Goal: Check status: Check status

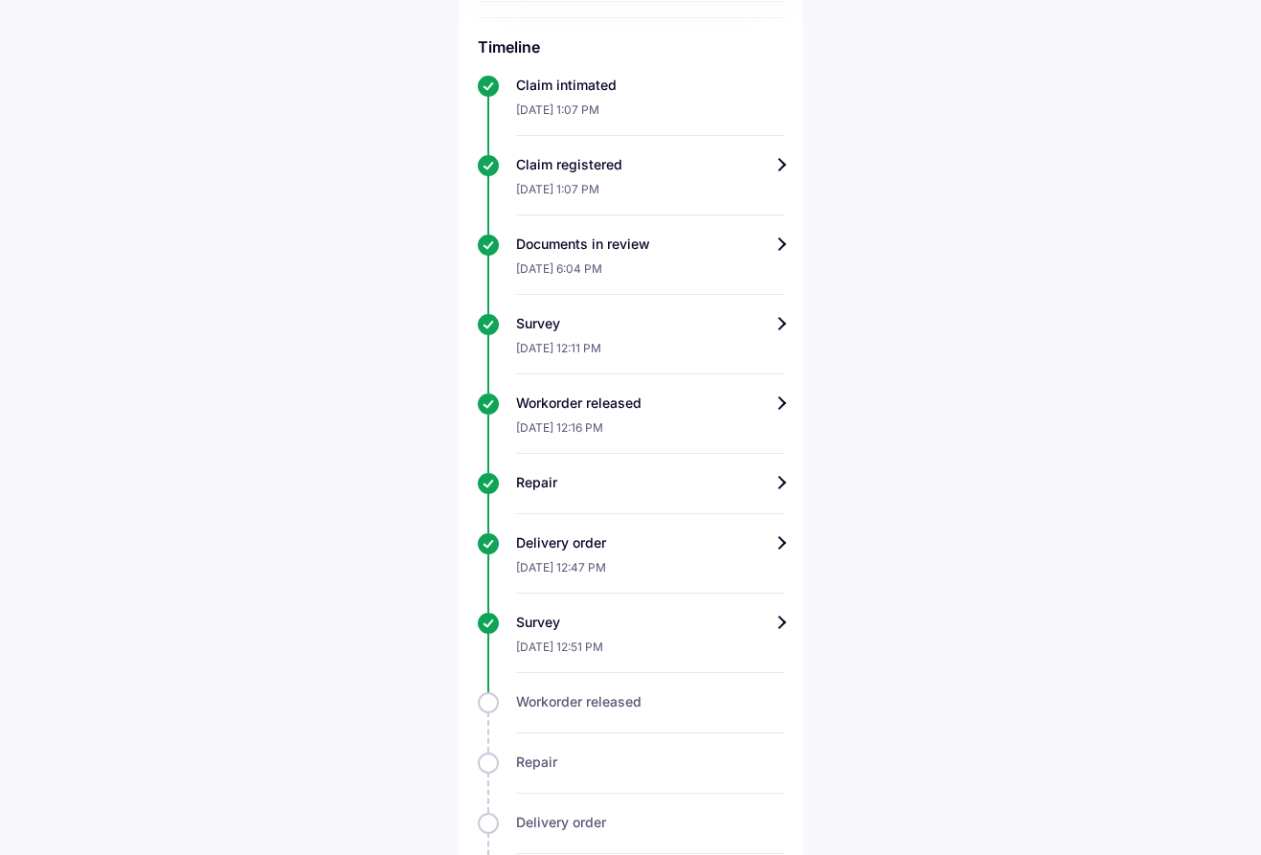
scroll to position [678, 0]
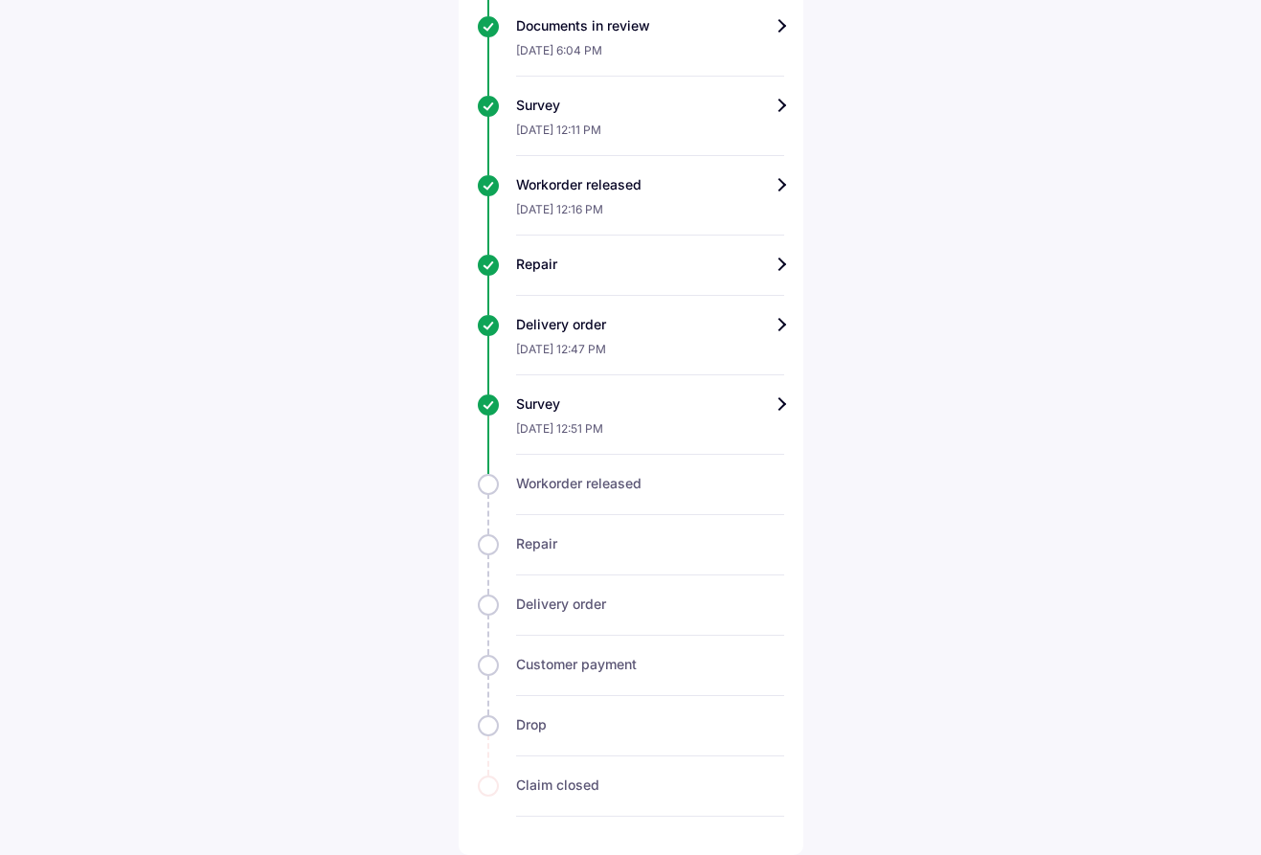
click at [814, 418] on div "Help Track claim for your Hyundai i20 Claim info Survey completed We have recei…" at bounding box center [630, 89] width 1261 height 1532
click at [766, 401] on div "Survey" at bounding box center [650, 404] width 268 height 19
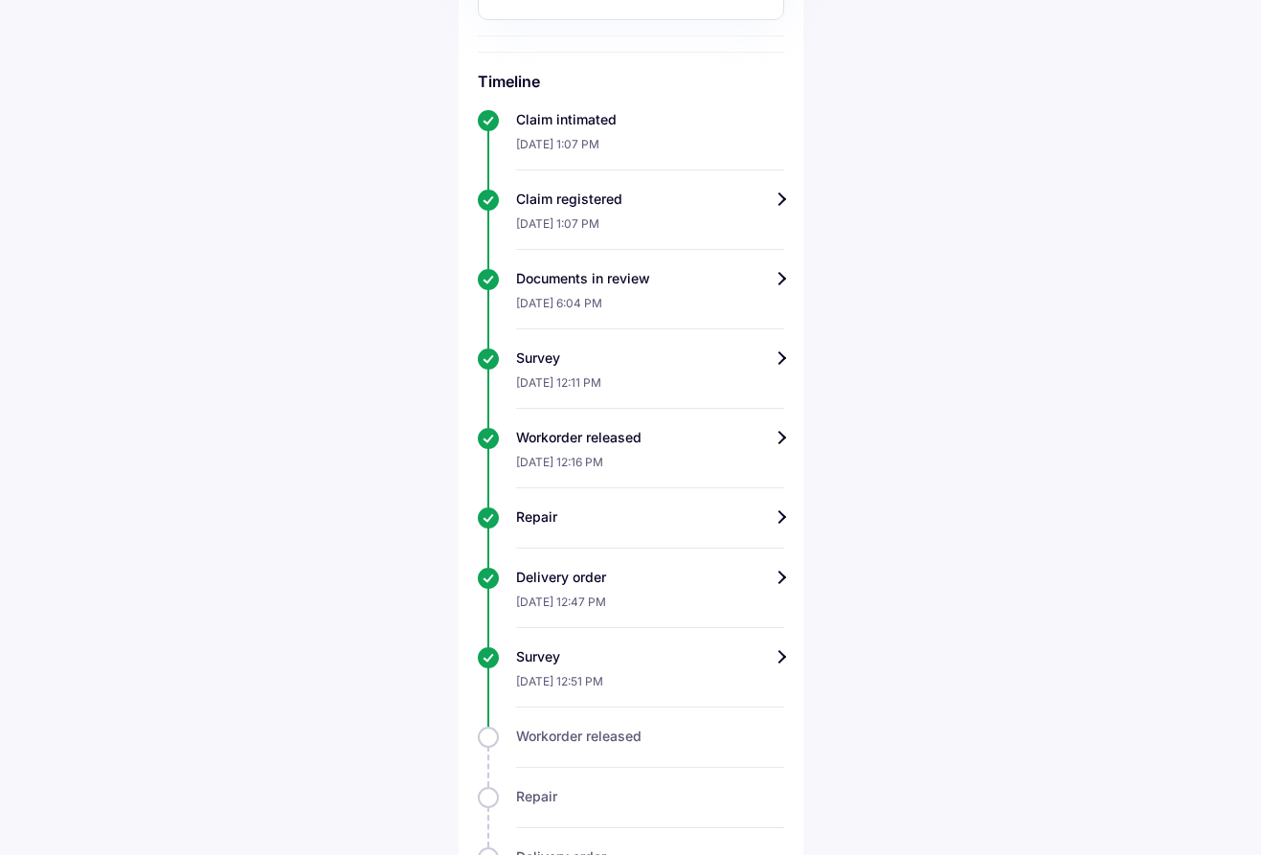
scroll to position [678, 0]
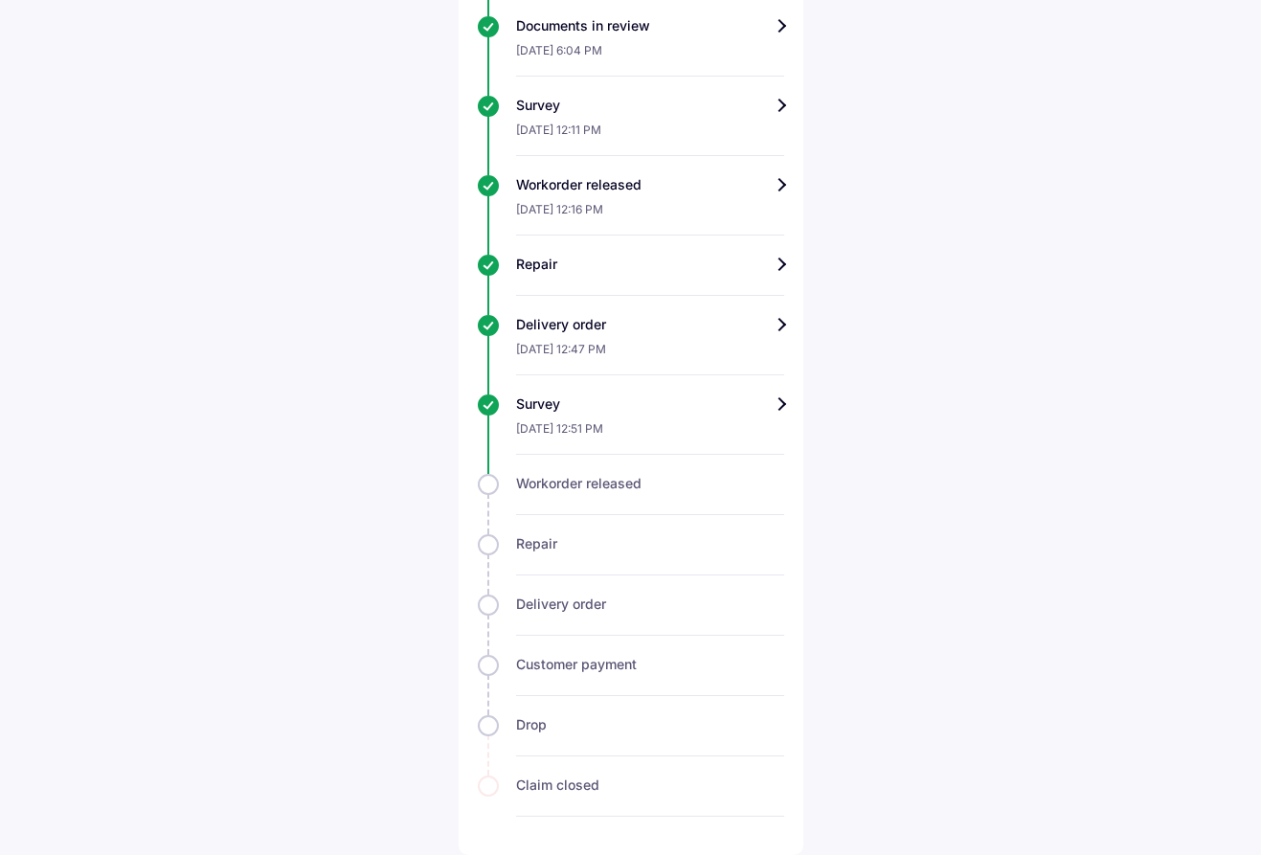
click at [540, 665] on div "Customer payment" at bounding box center [650, 664] width 268 height 19
click at [554, 605] on div "Delivery order" at bounding box center [650, 604] width 268 height 19
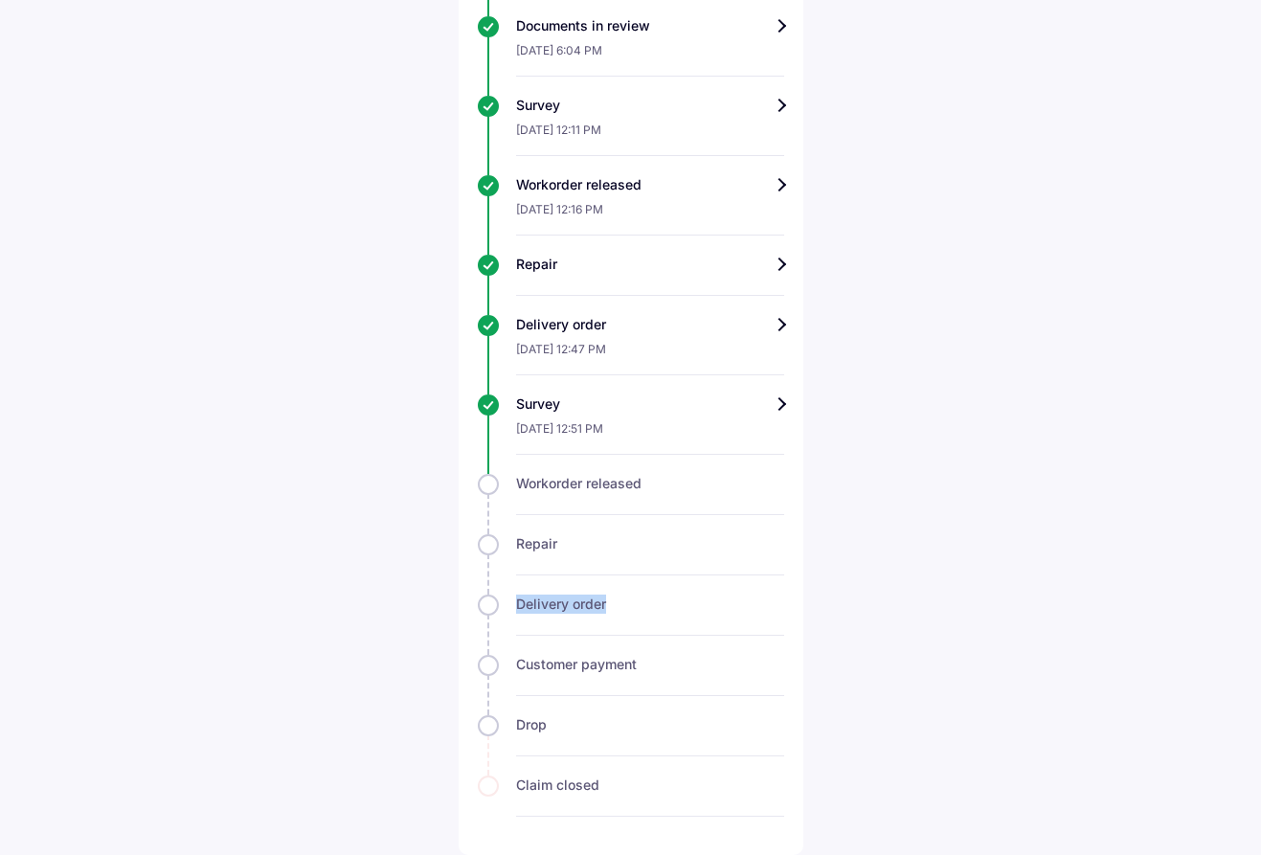
click at [554, 605] on div "Delivery order" at bounding box center [650, 604] width 268 height 19
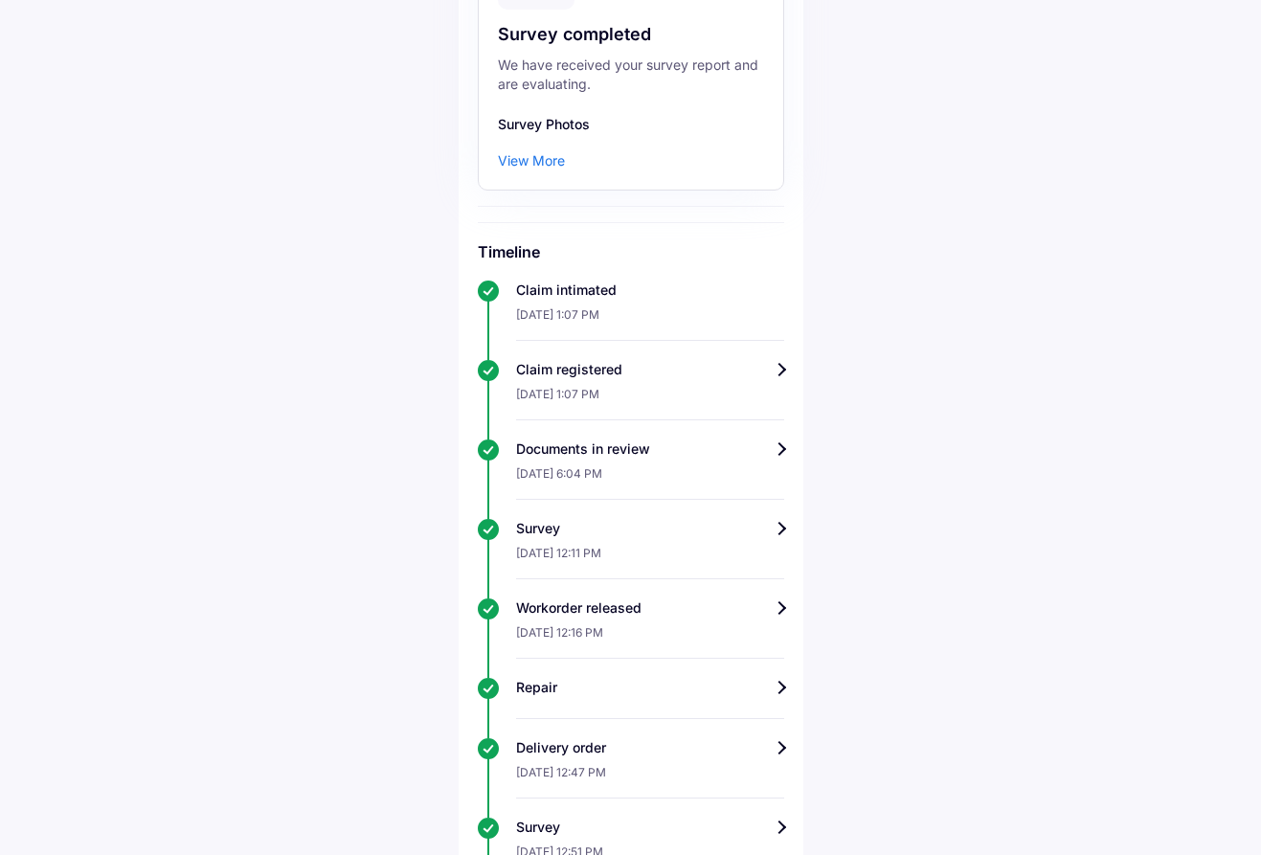
scroll to position [0, 0]
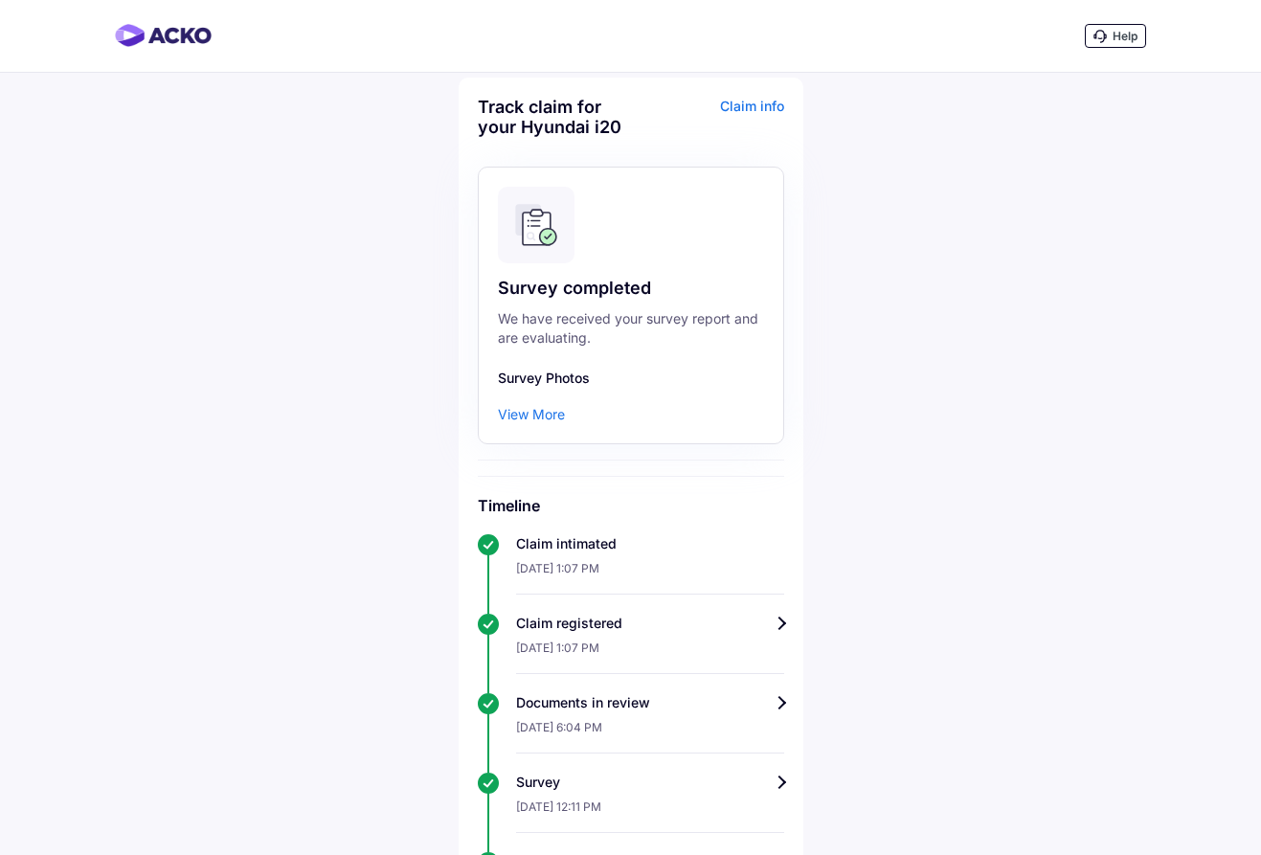
click at [1124, 35] on span "Help" at bounding box center [1125, 36] width 25 height 14
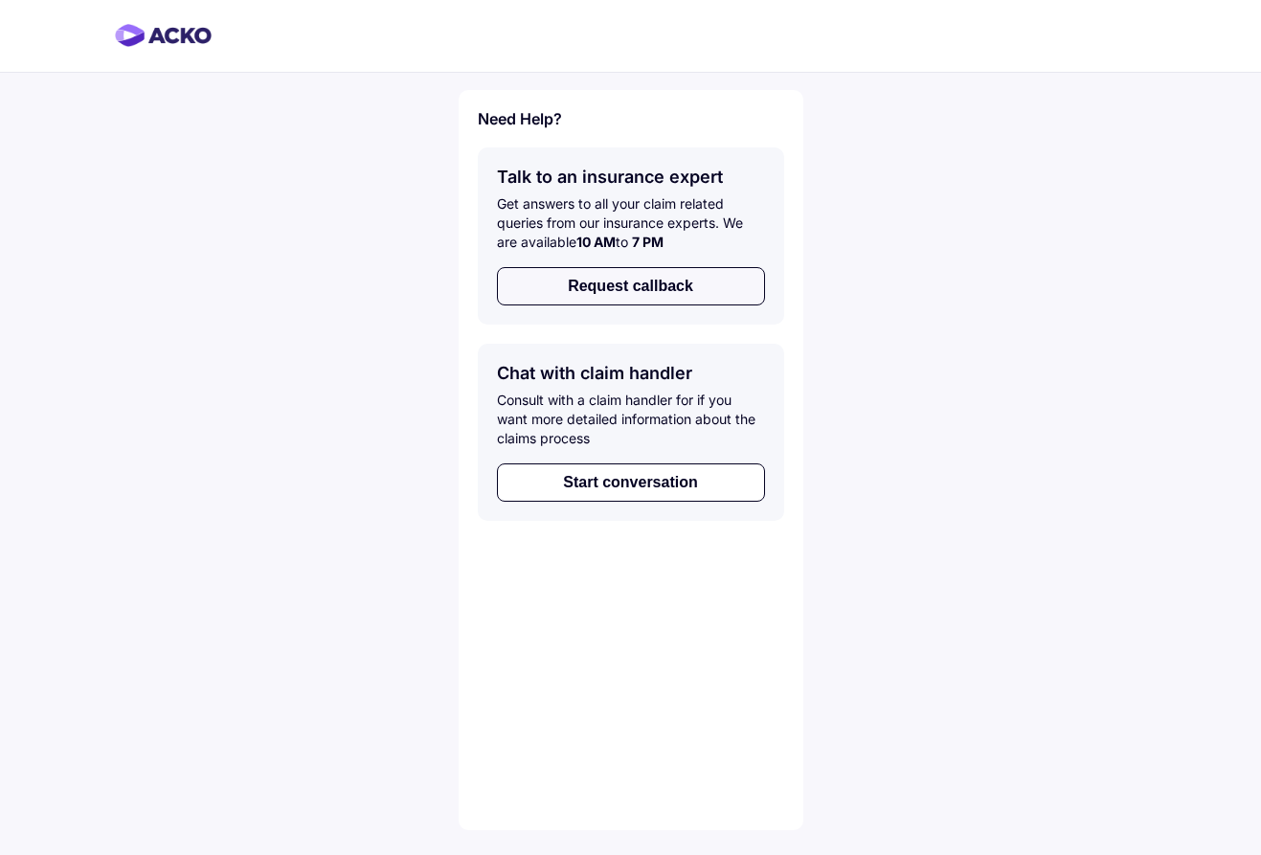
click at [643, 302] on button "Request callback" at bounding box center [631, 286] width 268 height 38
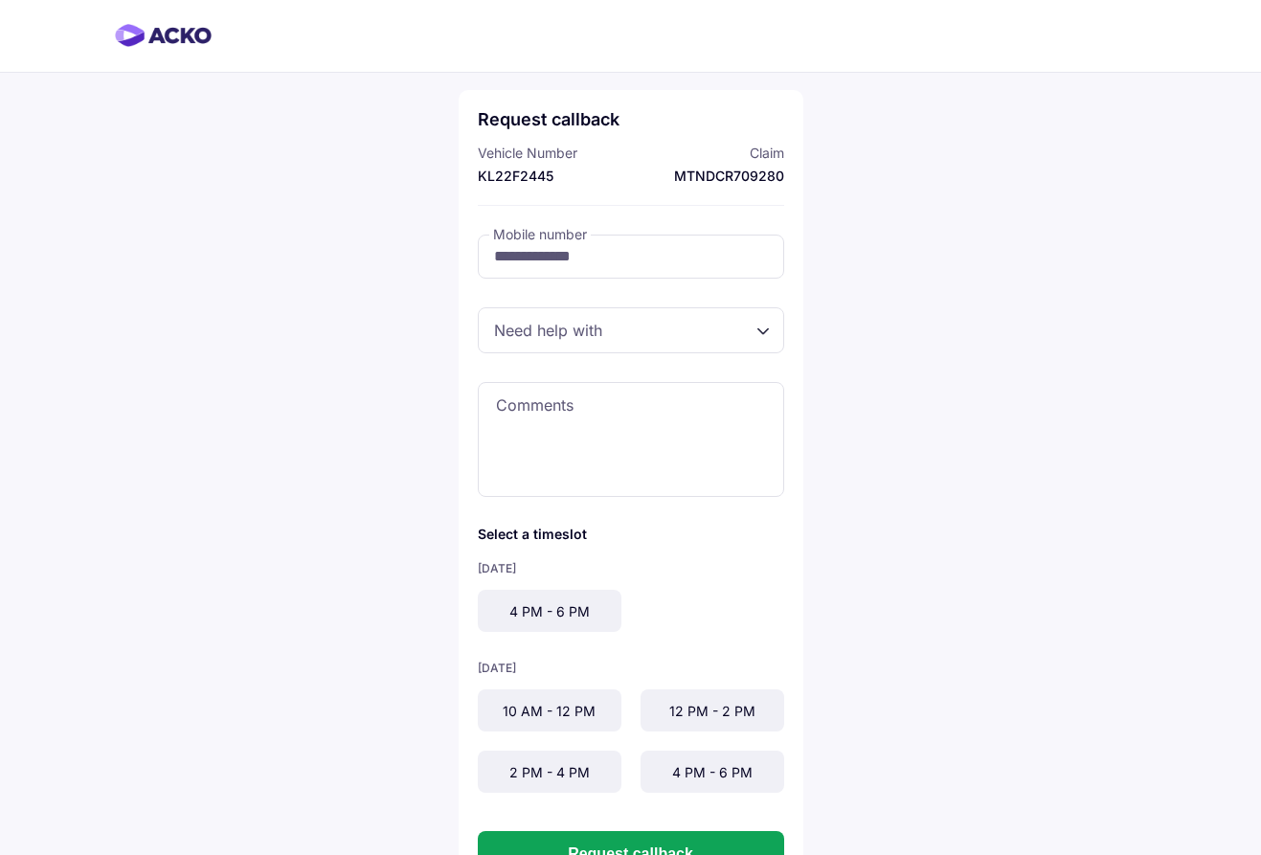
click at [626, 332] on div at bounding box center [631, 330] width 306 height 46
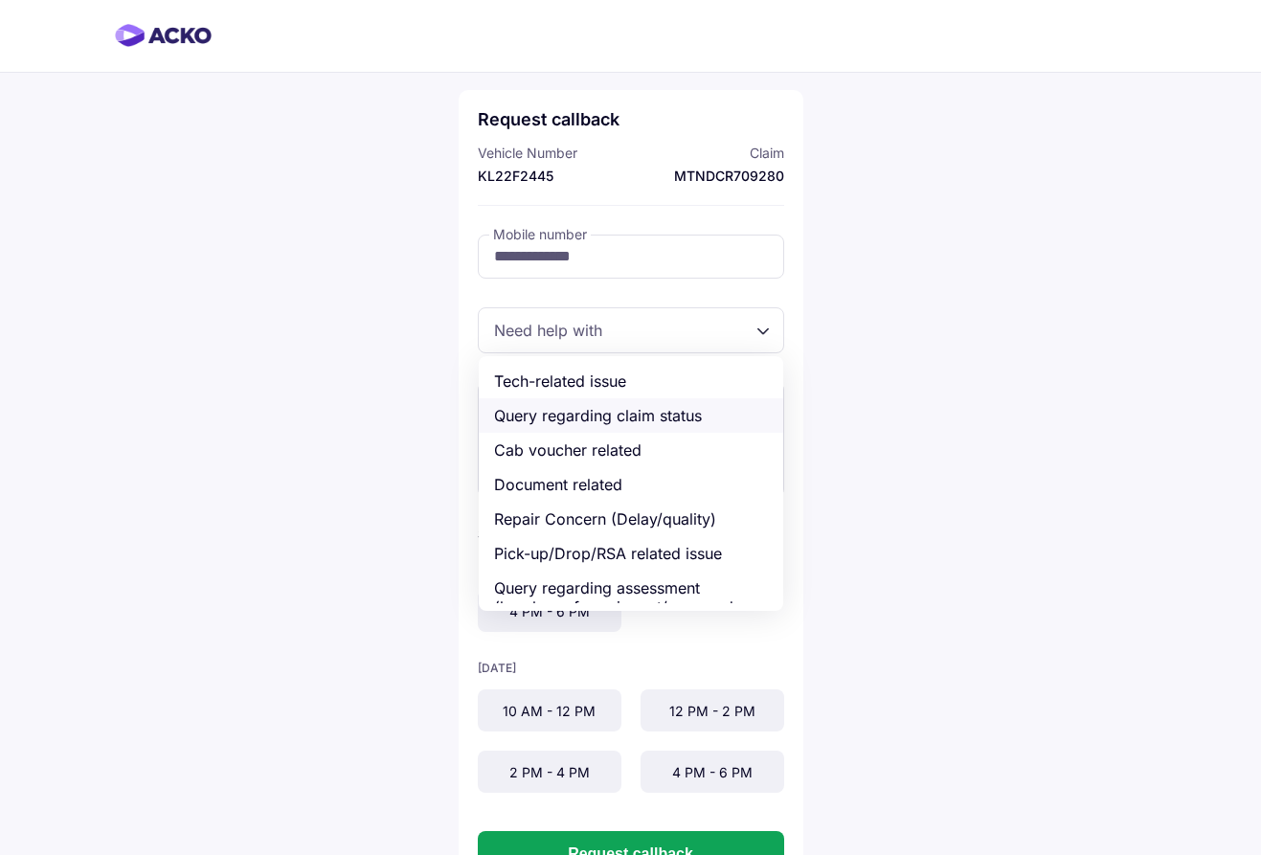
click at [560, 417] on div "Query regarding claim status" at bounding box center [631, 415] width 305 height 34
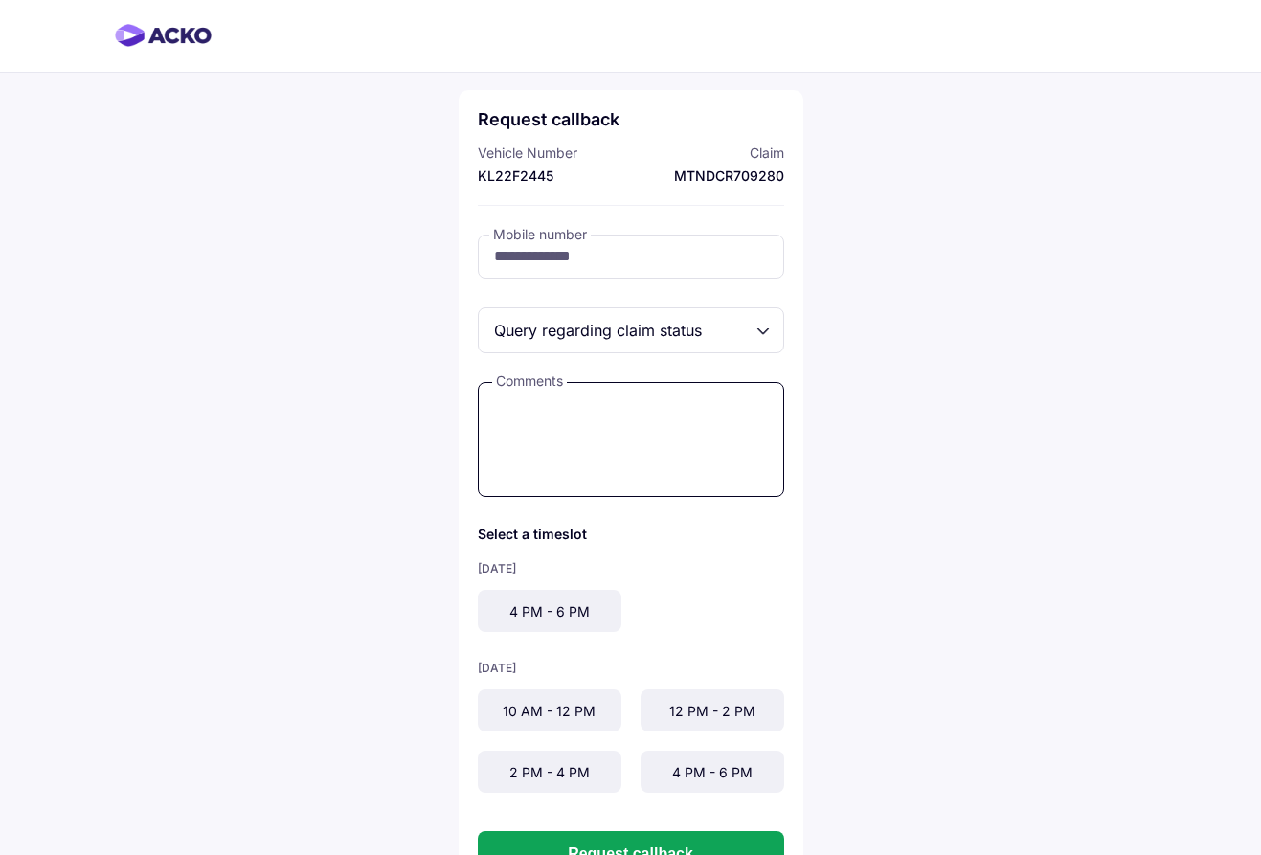
click at [560, 417] on textarea at bounding box center [631, 439] width 306 height 115
type textarea "**********"
click at [575, 617] on div "4 PM - 6 PM" at bounding box center [550, 611] width 144 height 42
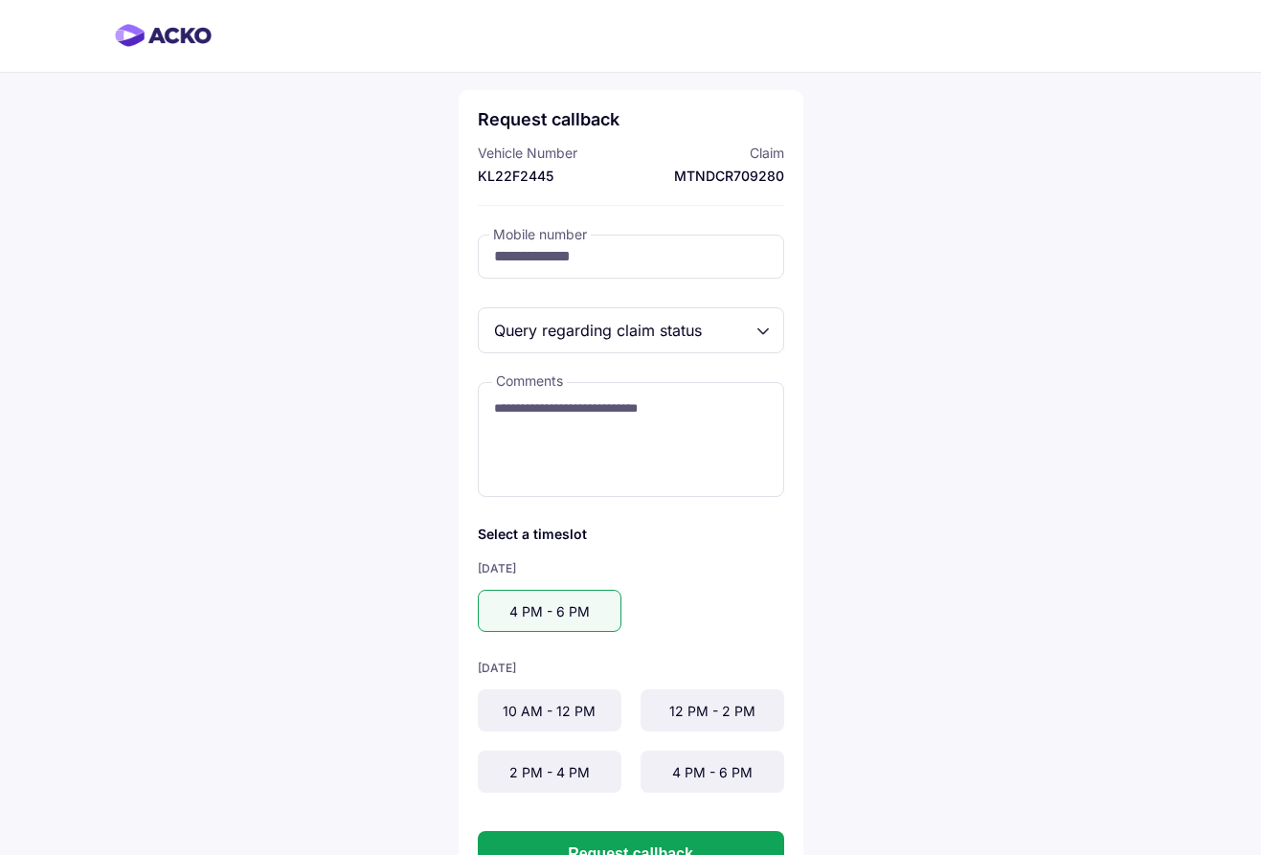
scroll to position [79, 0]
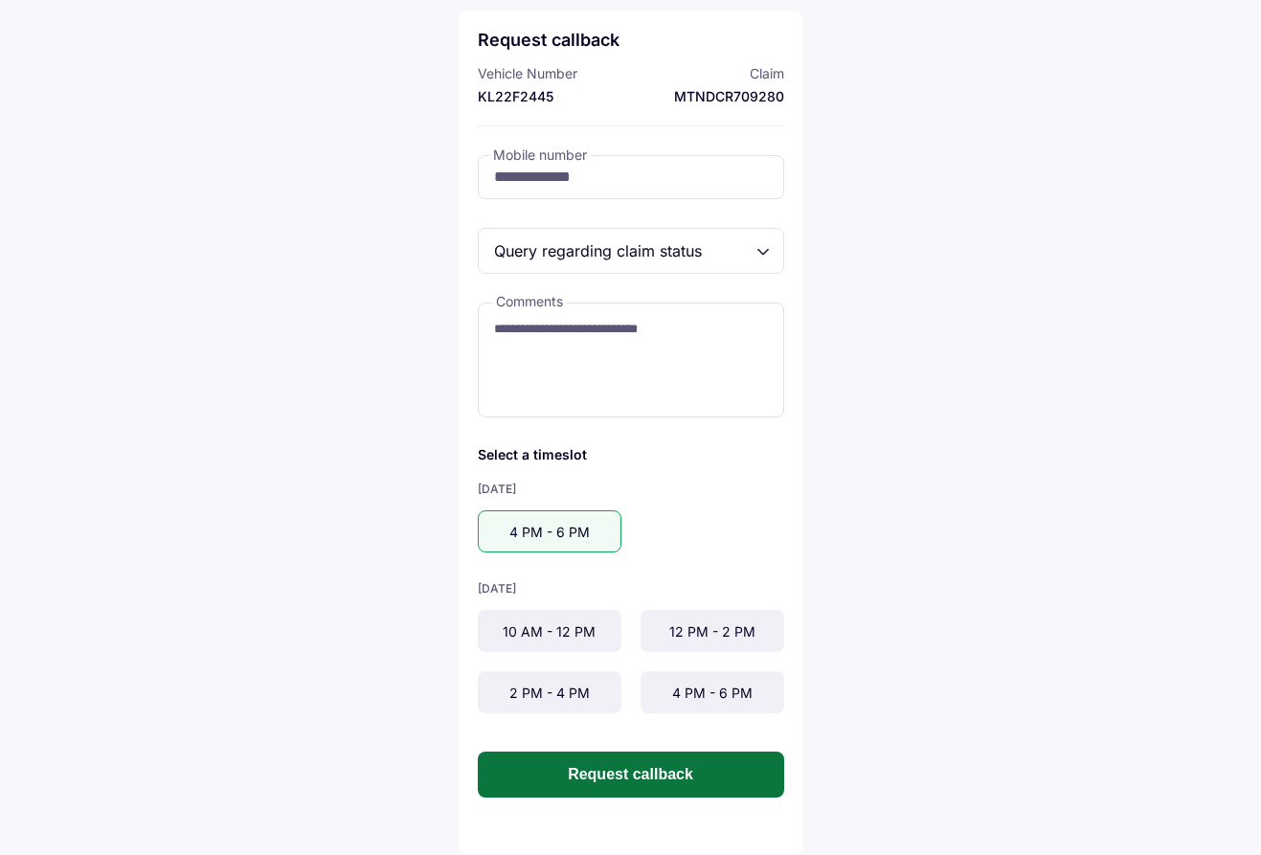
click at [612, 777] on button "Request callback" at bounding box center [631, 775] width 306 height 46
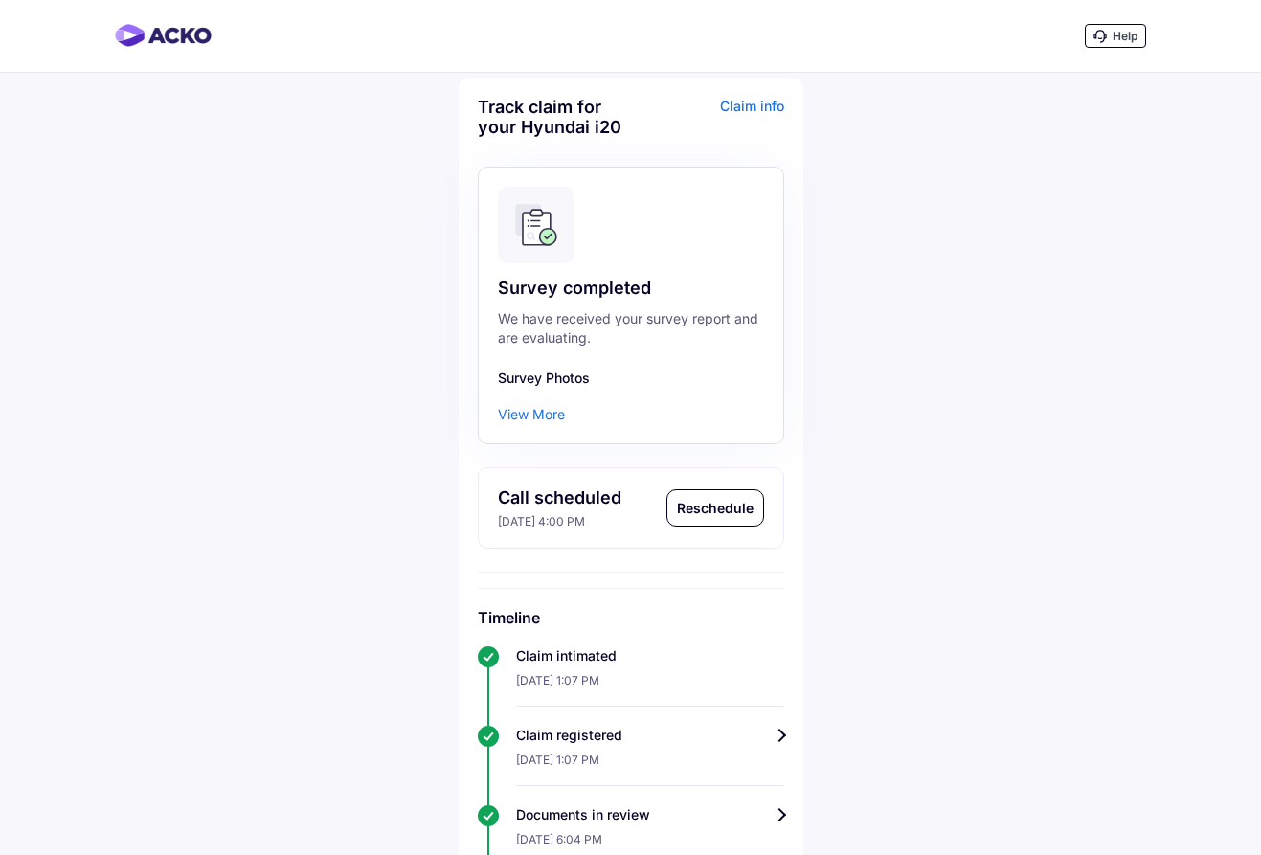
click at [731, 517] on div "Reschedule" at bounding box center [715, 507] width 96 height 35
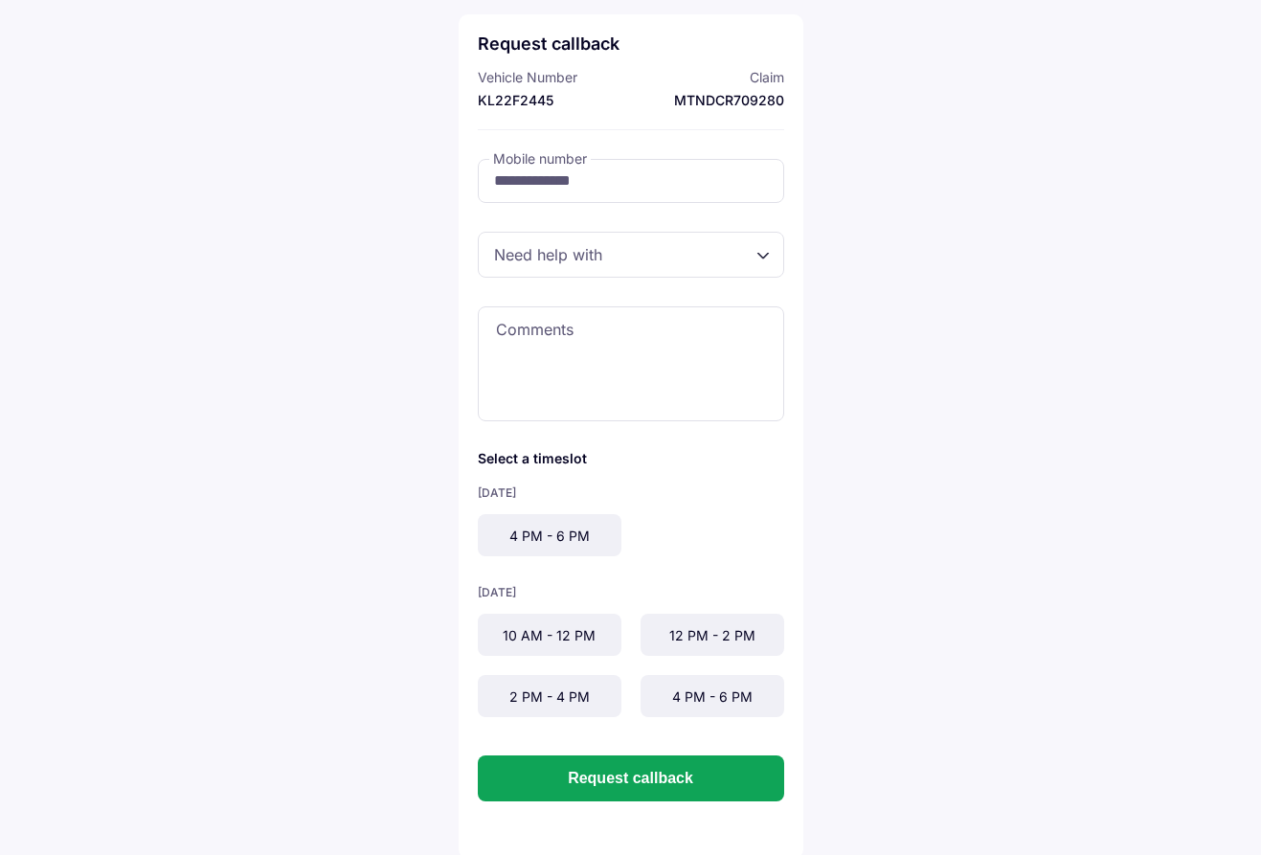
scroll to position [79, 0]
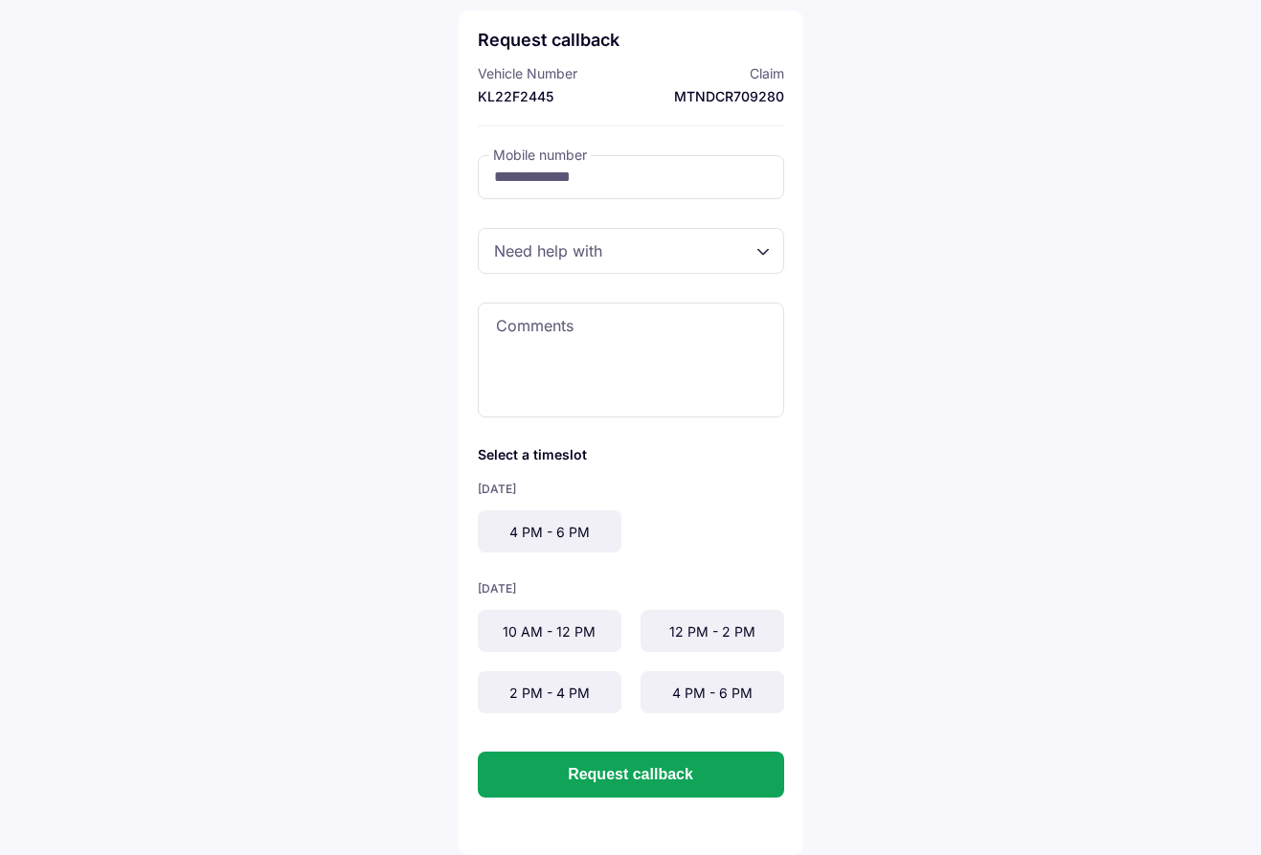
click at [548, 627] on div "10 AM - 12 PM" at bounding box center [550, 631] width 144 height 42
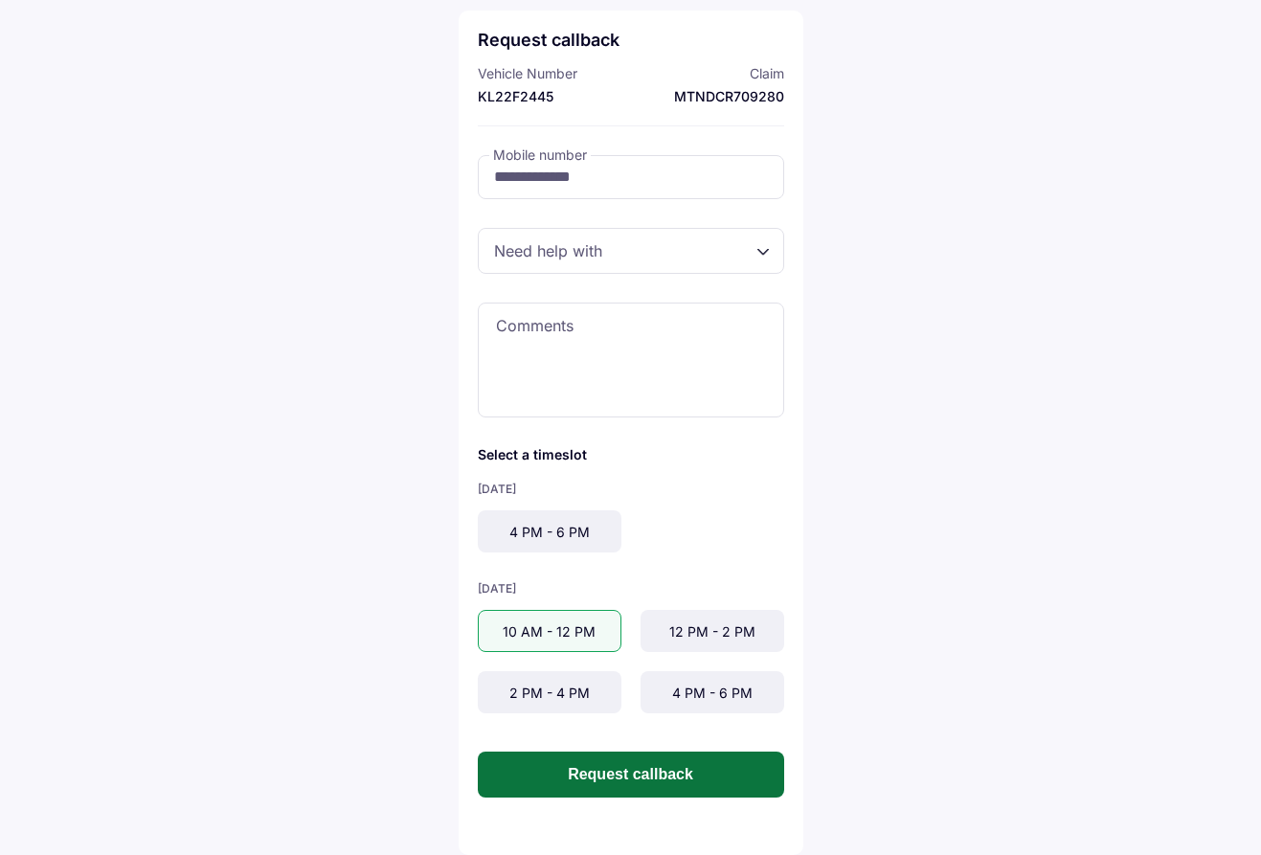
click at [652, 781] on button "Request callback" at bounding box center [631, 775] width 306 height 46
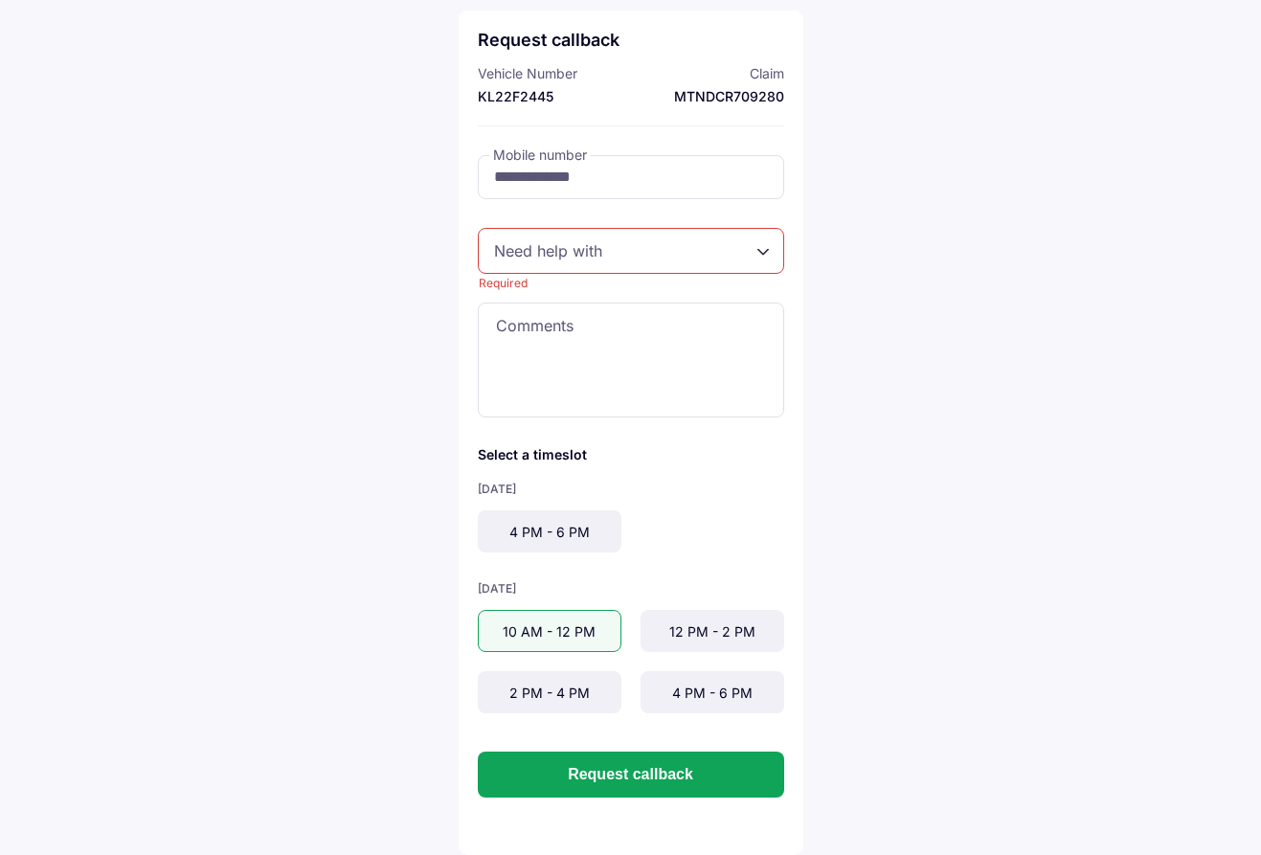
click at [650, 249] on div "Required" at bounding box center [631, 251] width 306 height 46
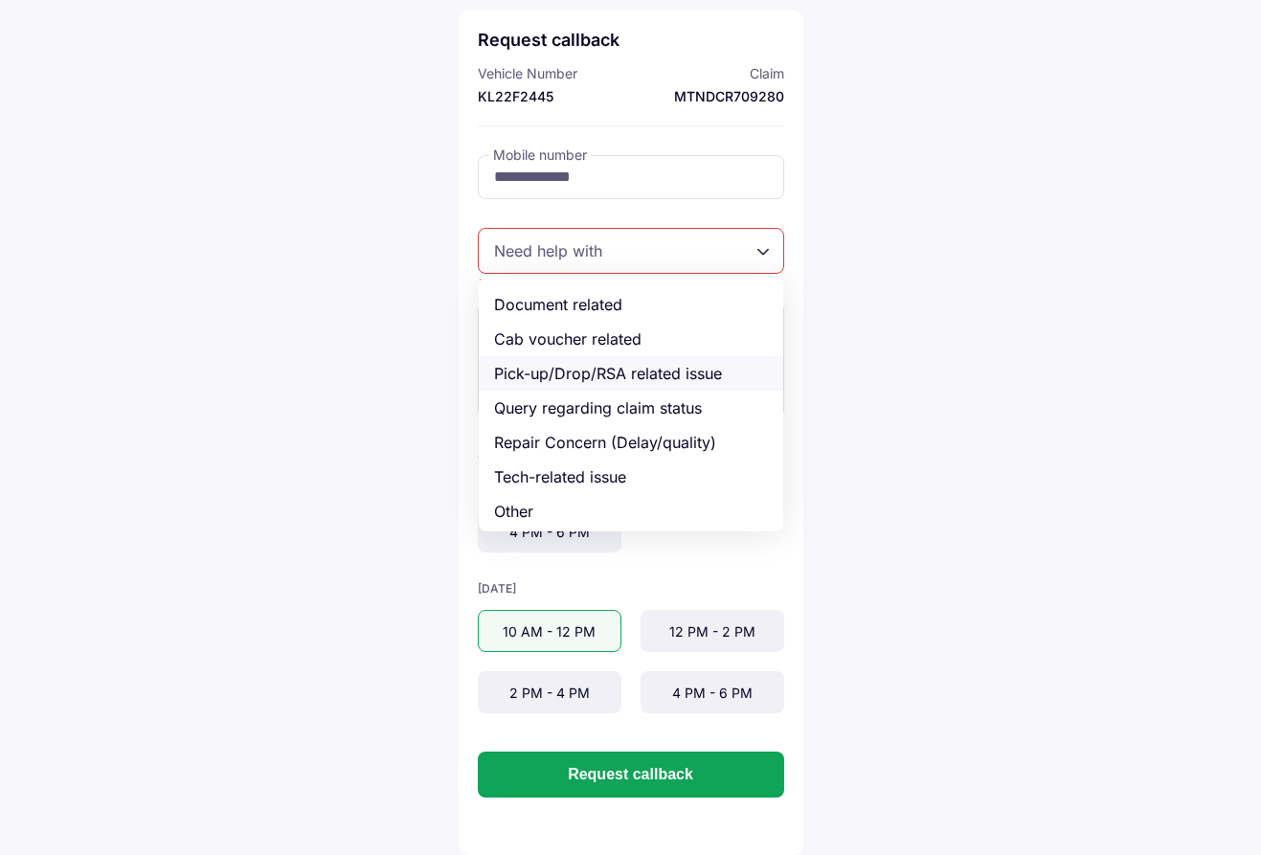
scroll to position [50, 0]
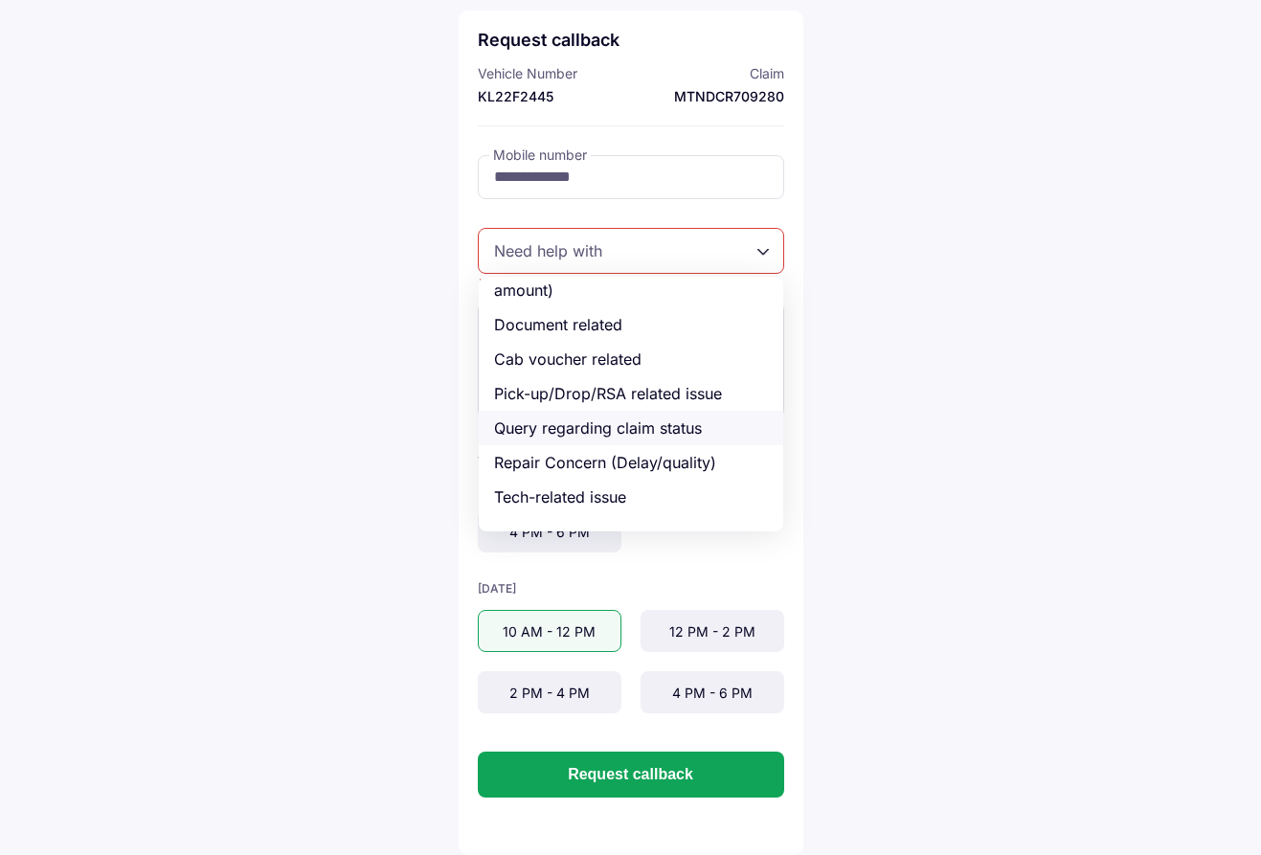
click at [612, 428] on div "Query regarding claim status" at bounding box center [631, 428] width 305 height 34
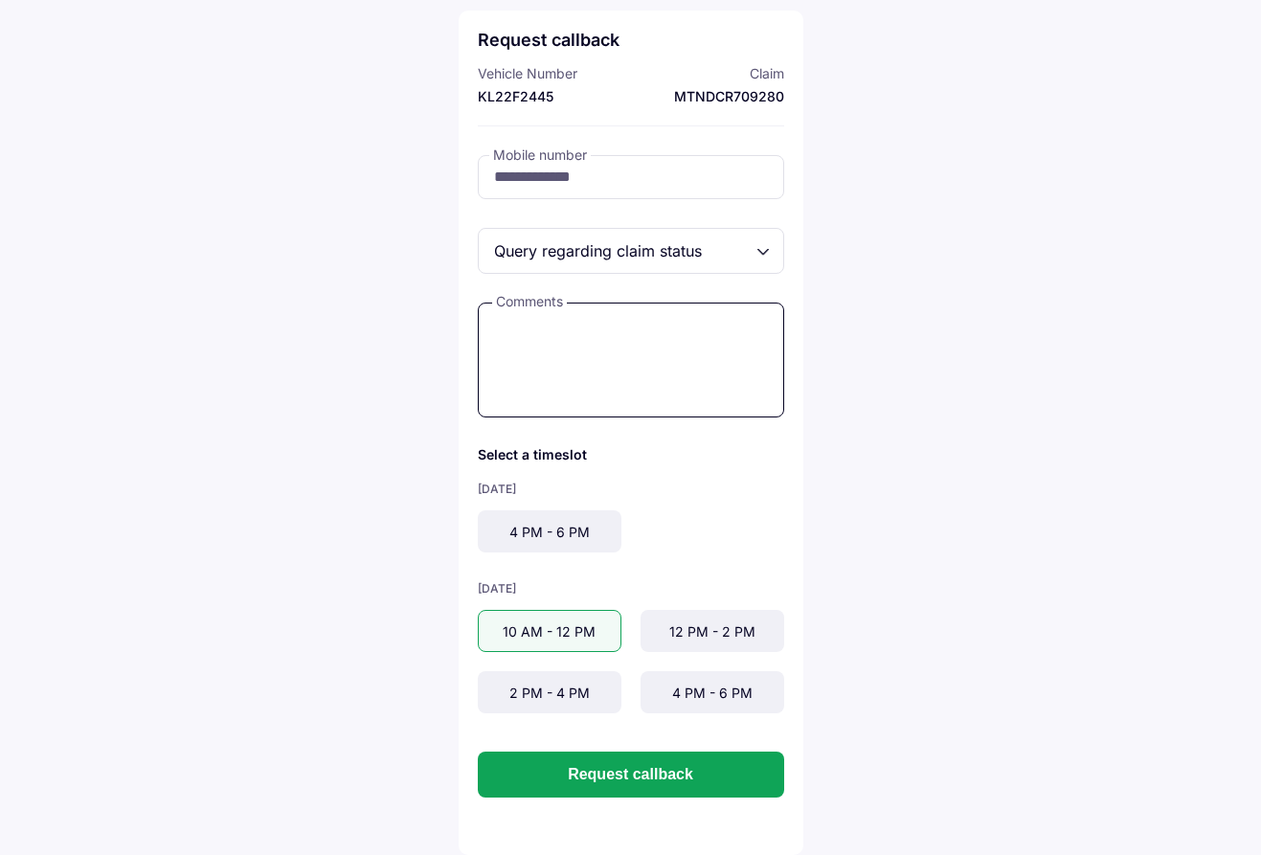
click at [612, 394] on textarea at bounding box center [631, 360] width 306 height 115
paste textarea "**********"
click at [526, 350] on textarea "**********" at bounding box center [631, 360] width 306 height 115
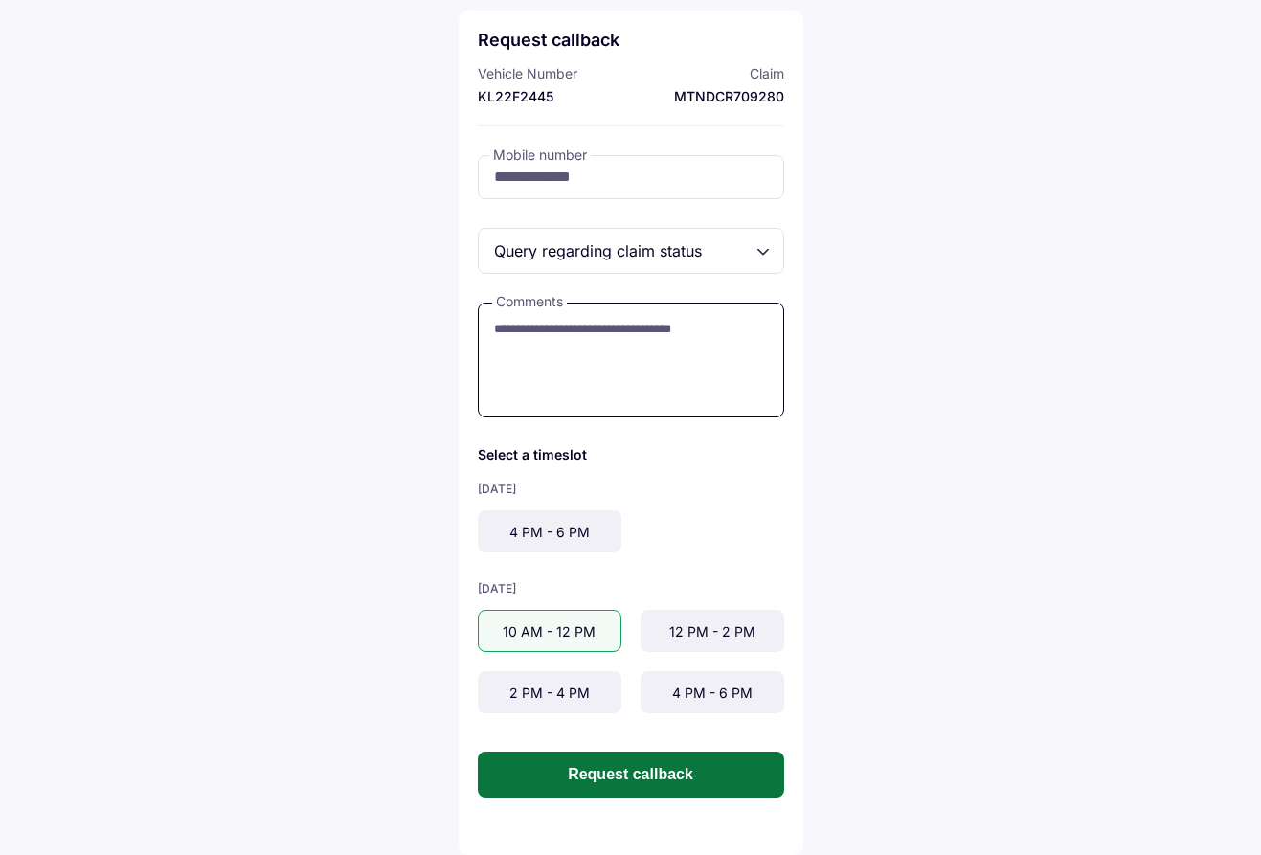
type textarea "**********"
click at [608, 758] on button "Request callback" at bounding box center [631, 775] width 306 height 46
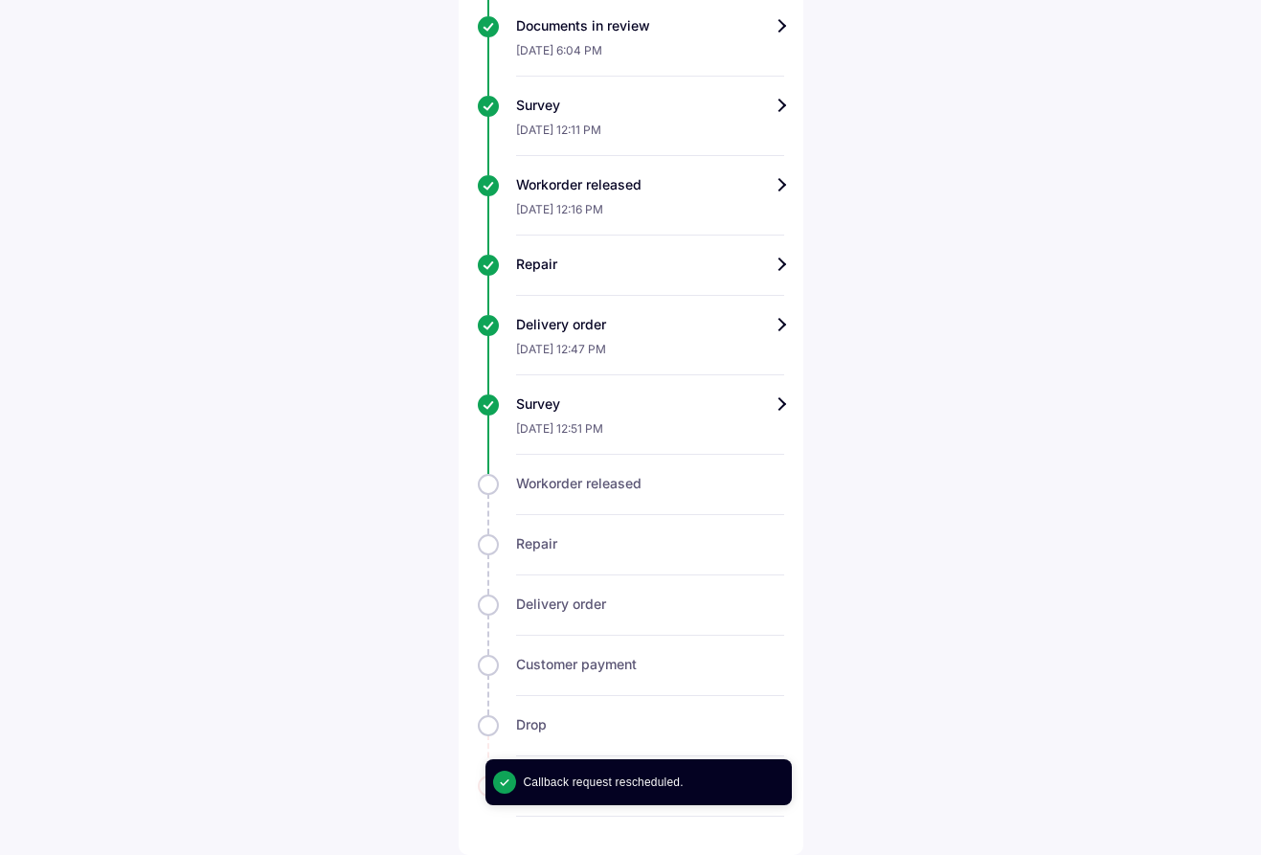
scroll to position [783, 0]
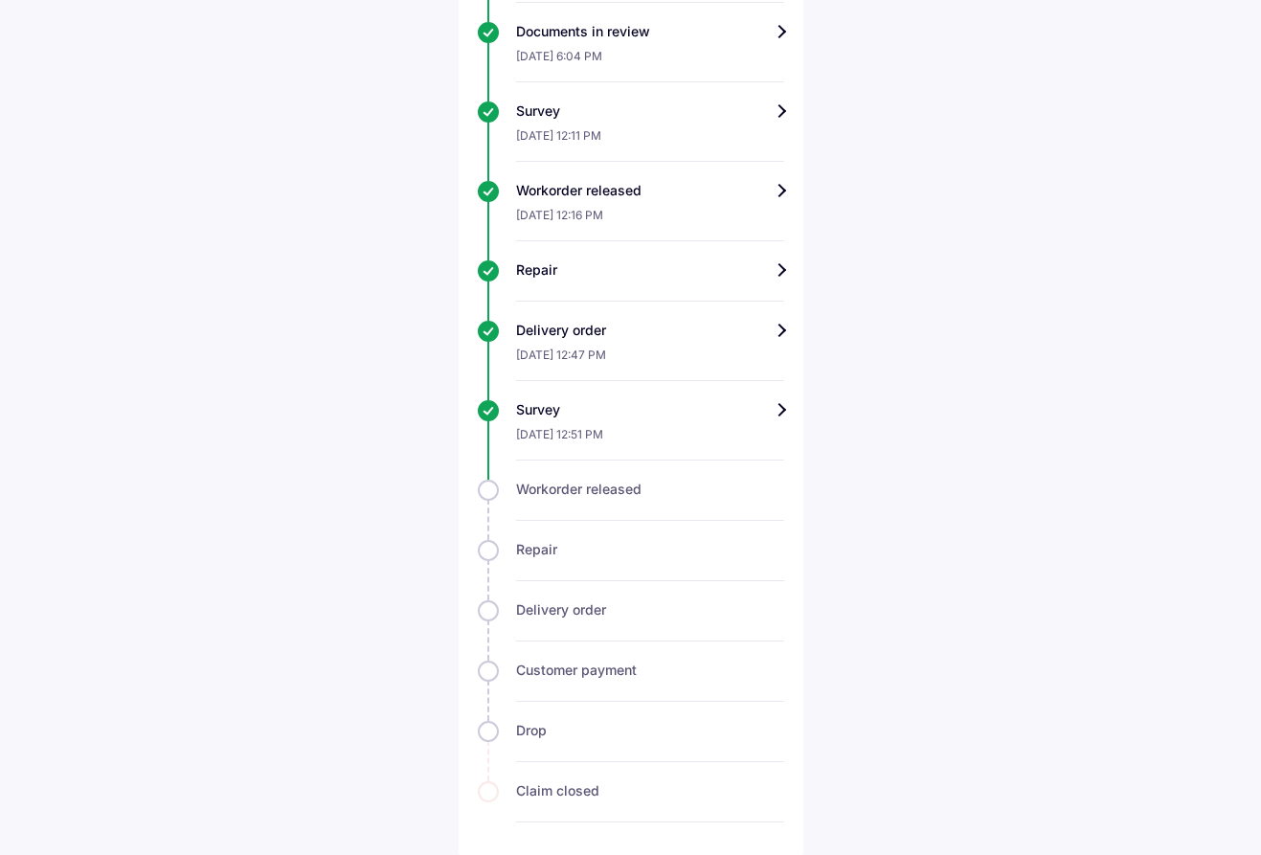
click at [784, 268] on div "Track claim for your Hyundai i20 Claim info Survey completed We have received y…" at bounding box center [631, 77] width 345 height 1567
click at [782, 269] on div "Repair" at bounding box center [650, 269] width 268 height 19
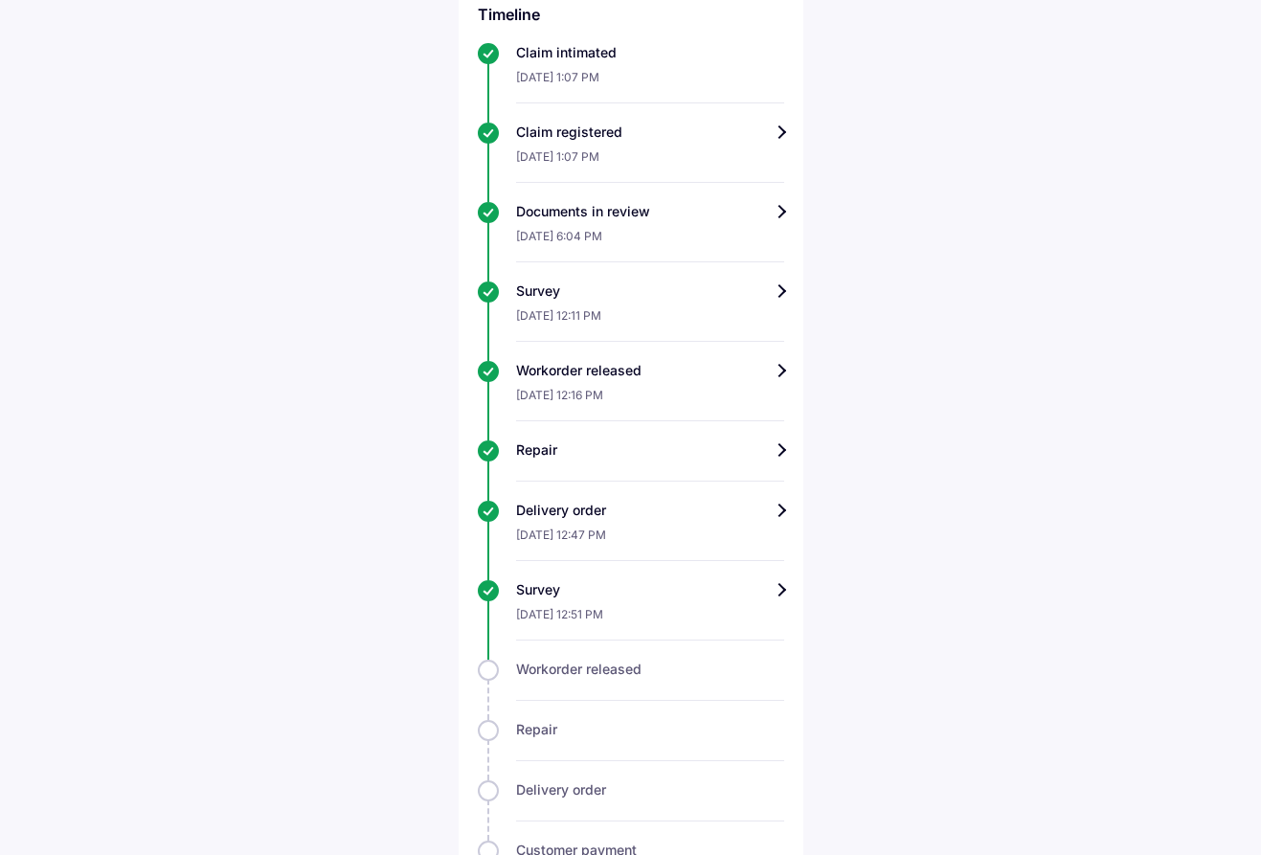
scroll to position [790, 0]
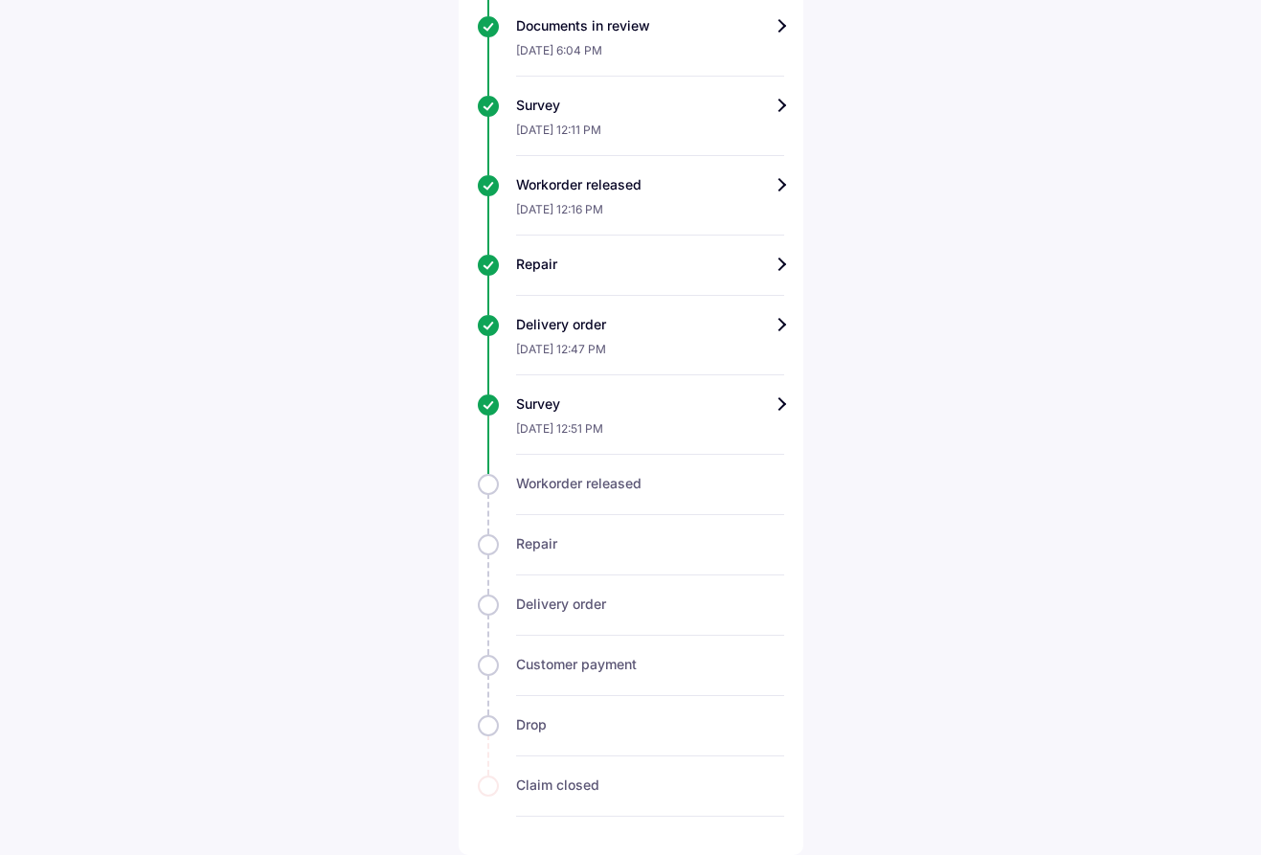
click at [649, 348] on div "[DATE] 12:47 PM" at bounding box center [650, 354] width 268 height 41
click at [756, 327] on div "Delivery order" at bounding box center [650, 324] width 268 height 19
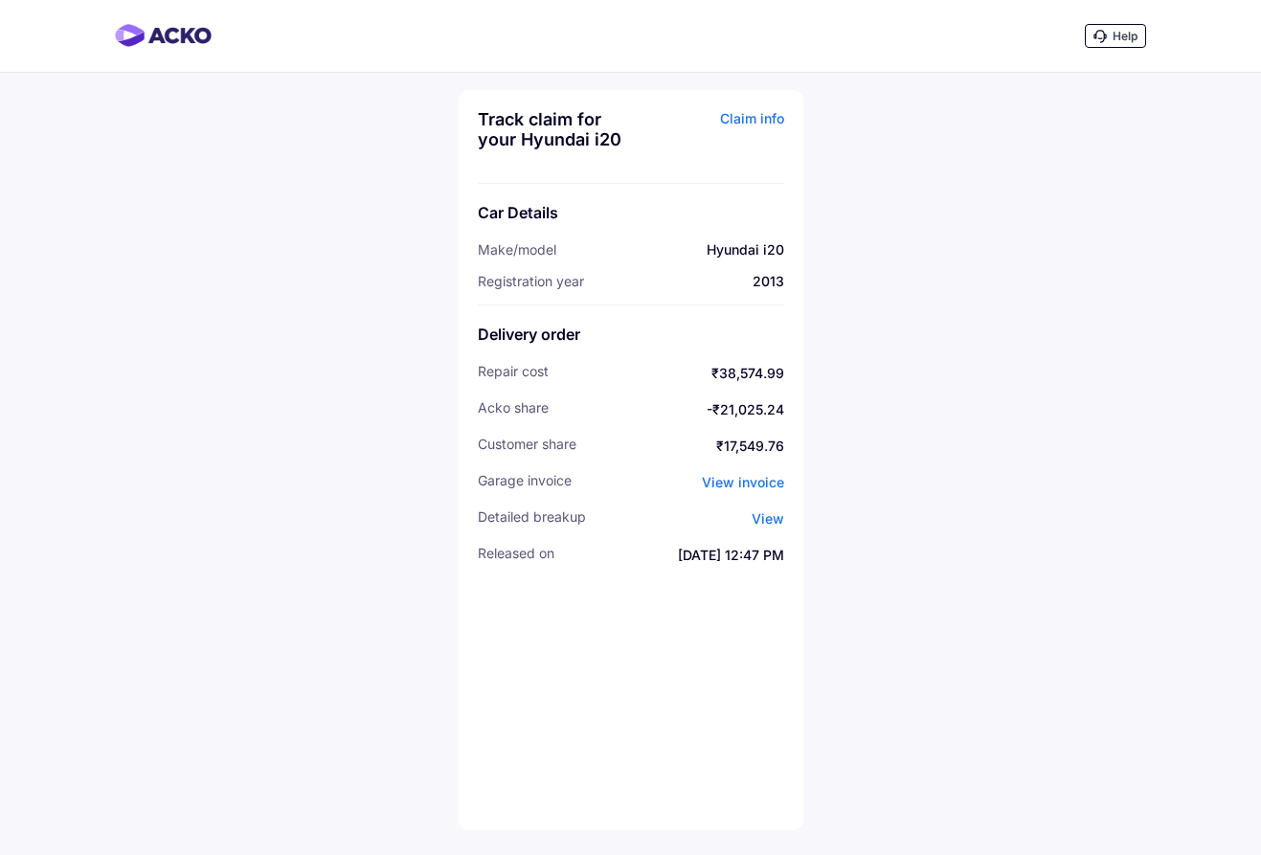
click at [756, 483] on span "View invoice" at bounding box center [743, 482] width 82 height 16
click at [760, 518] on span "View" at bounding box center [768, 518] width 33 height 16
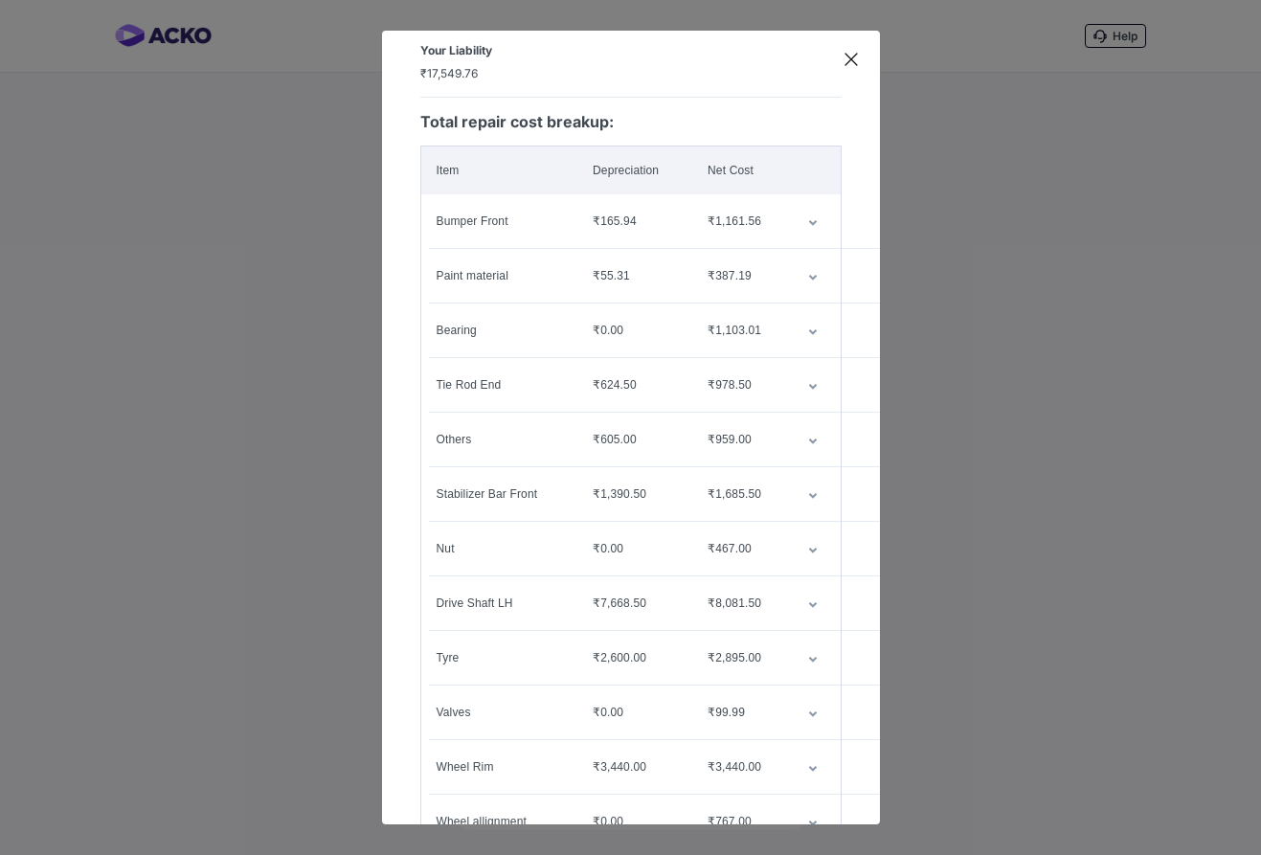
scroll to position [249, 0]
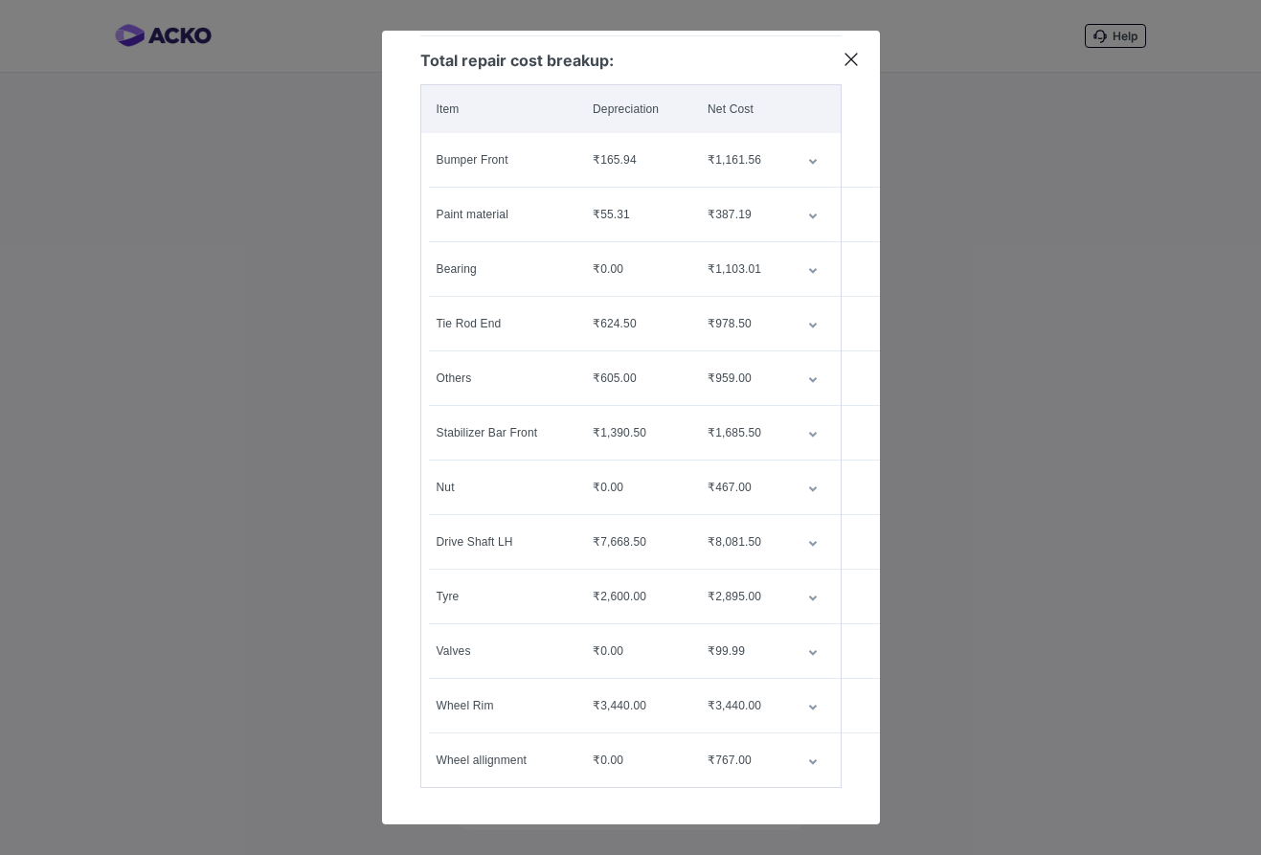
click at [814, 541] on icon "customized table" at bounding box center [813, 544] width 10 height 6
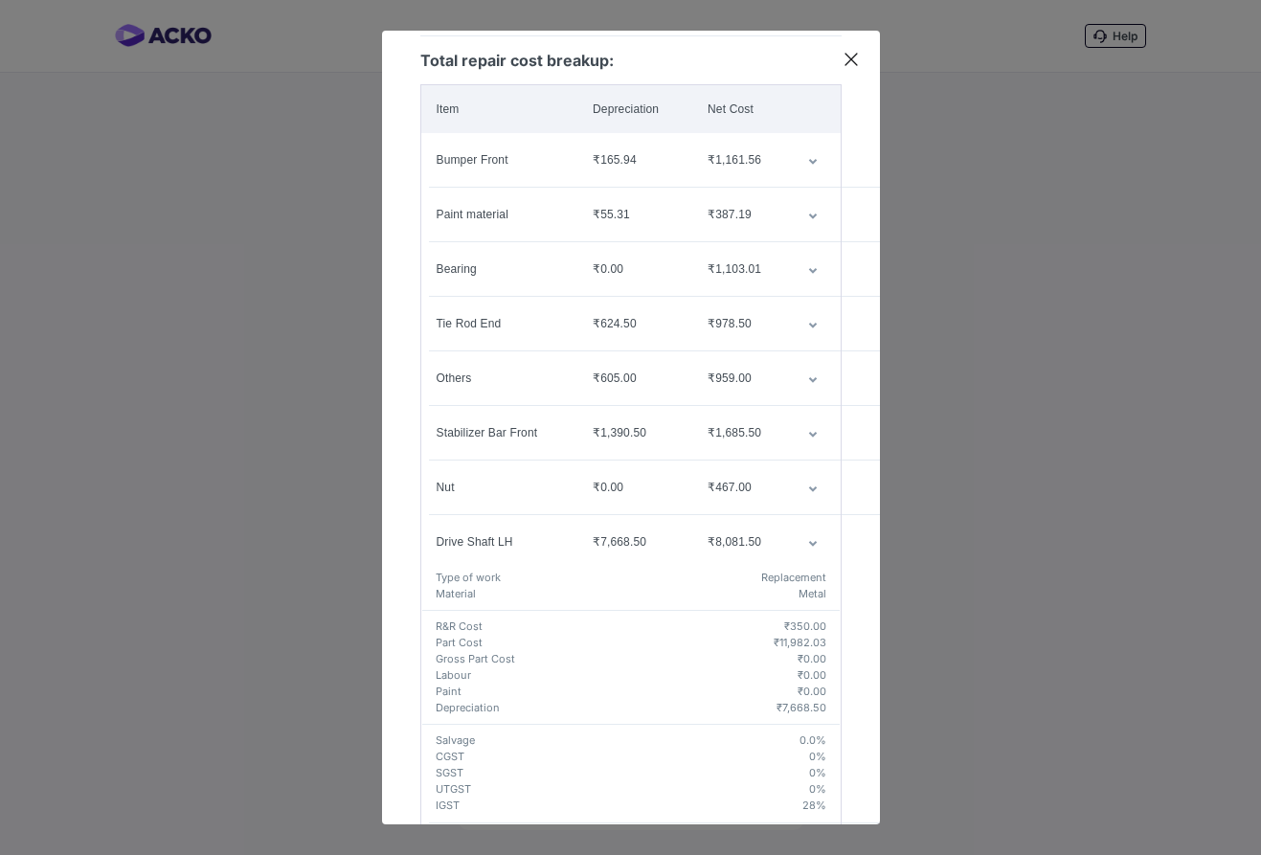
click at [814, 541] on icon "customized table" at bounding box center [813, 544] width 10 height 6
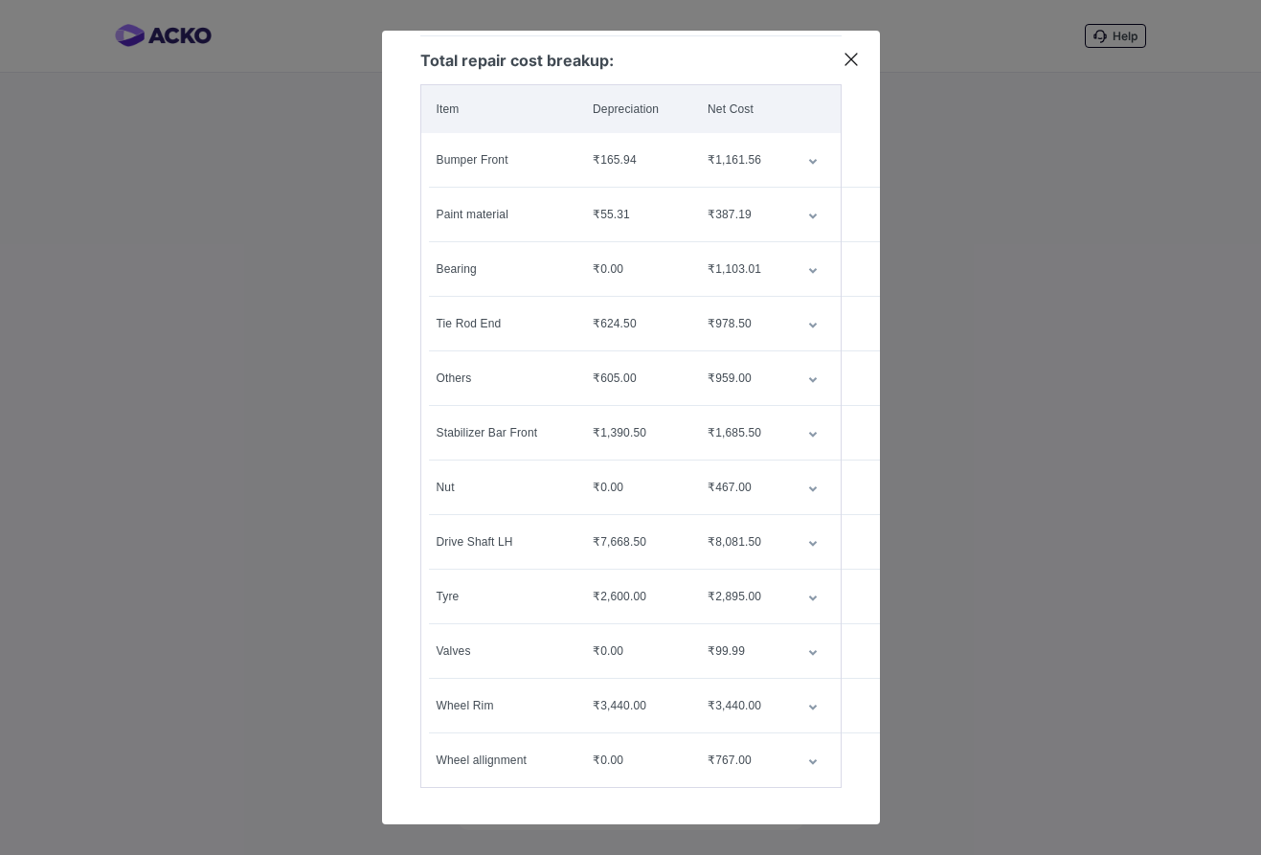
click at [951, 567] on div "Detailed breakup The total repair cost was ₹38,575.00 . [PERSON_NAME] paid ₹21,…" at bounding box center [630, 427] width 1261 height 855
click at [847, 61] on icon at bounding box center [851, 59] width 11 height 11
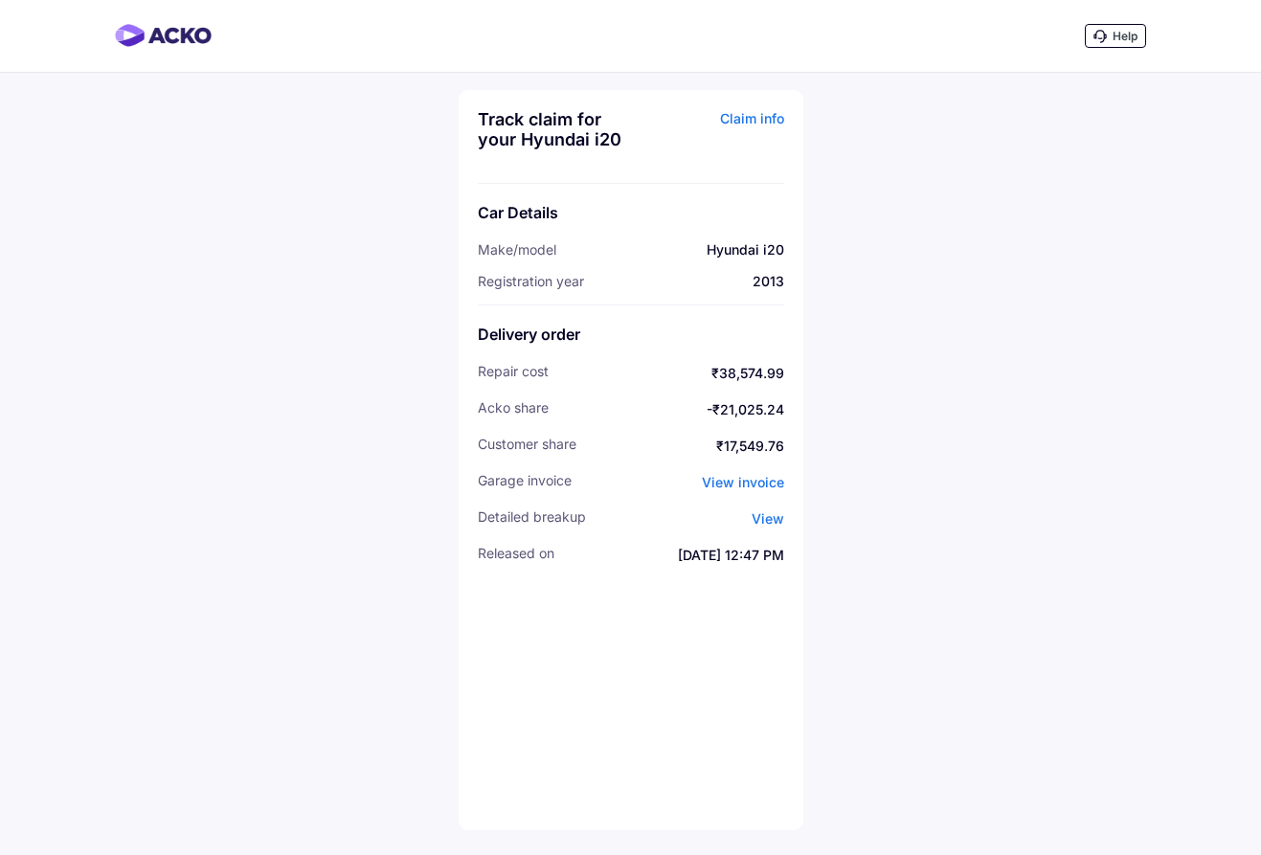
click at [770, 521] on span "View" at bounding box center [768, 518] width 33 height 16
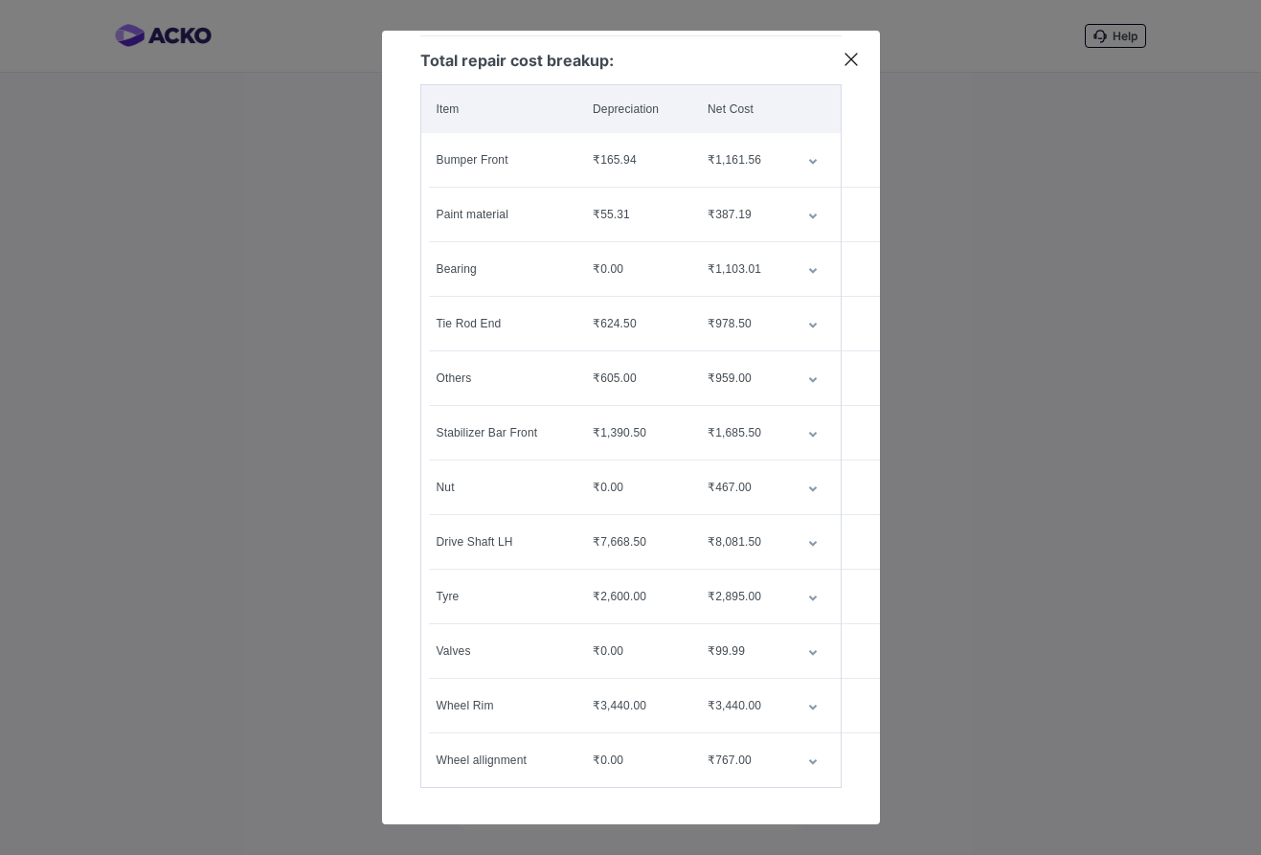
scroll to position [241, 0]
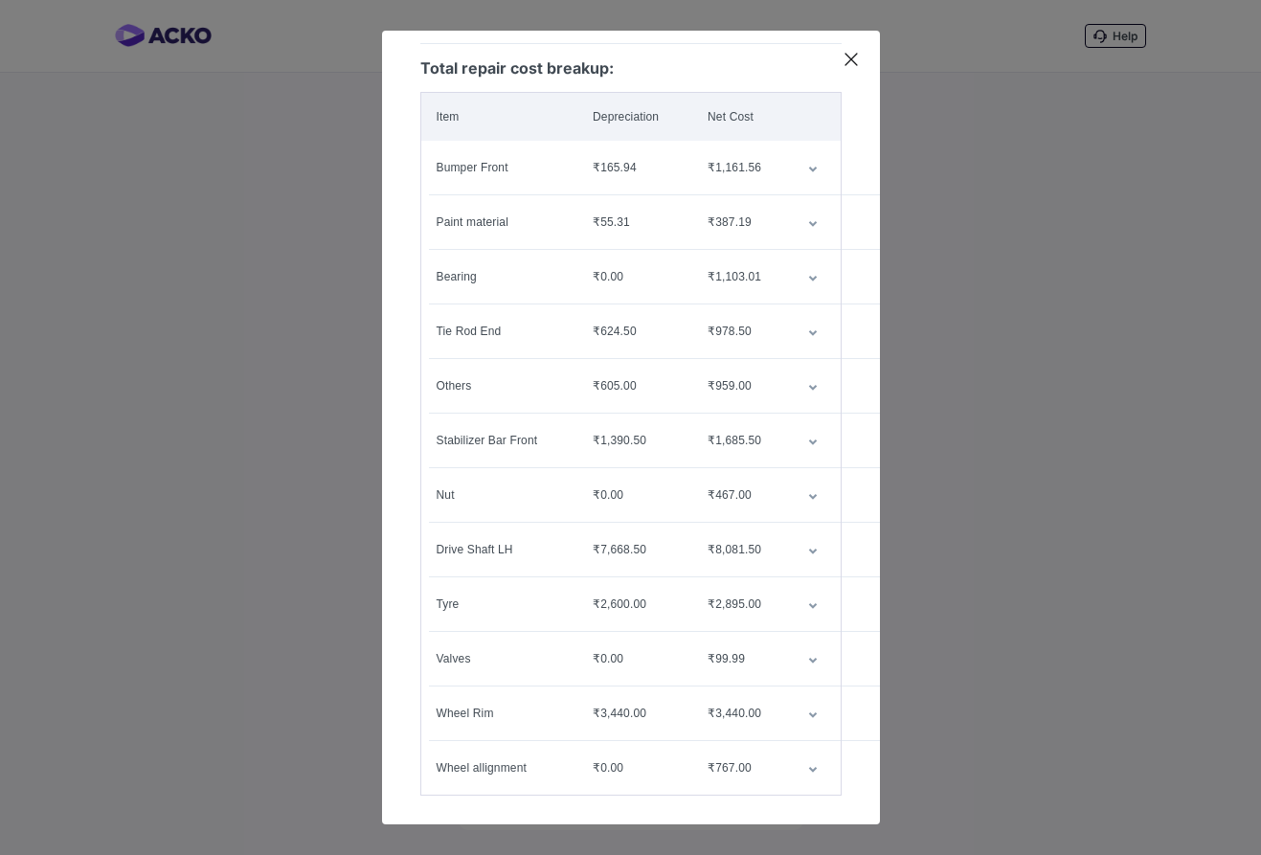
click at [928, 694] on div "Detailed breakup The total repair cost was ₹38,575.00 . [PERSON_NAME] paid ₹21,…" at bounding box center [630, 427] width 1261 height 855
click at [850, 50] on icon at bounding box center [851, 59] width 19 height 19
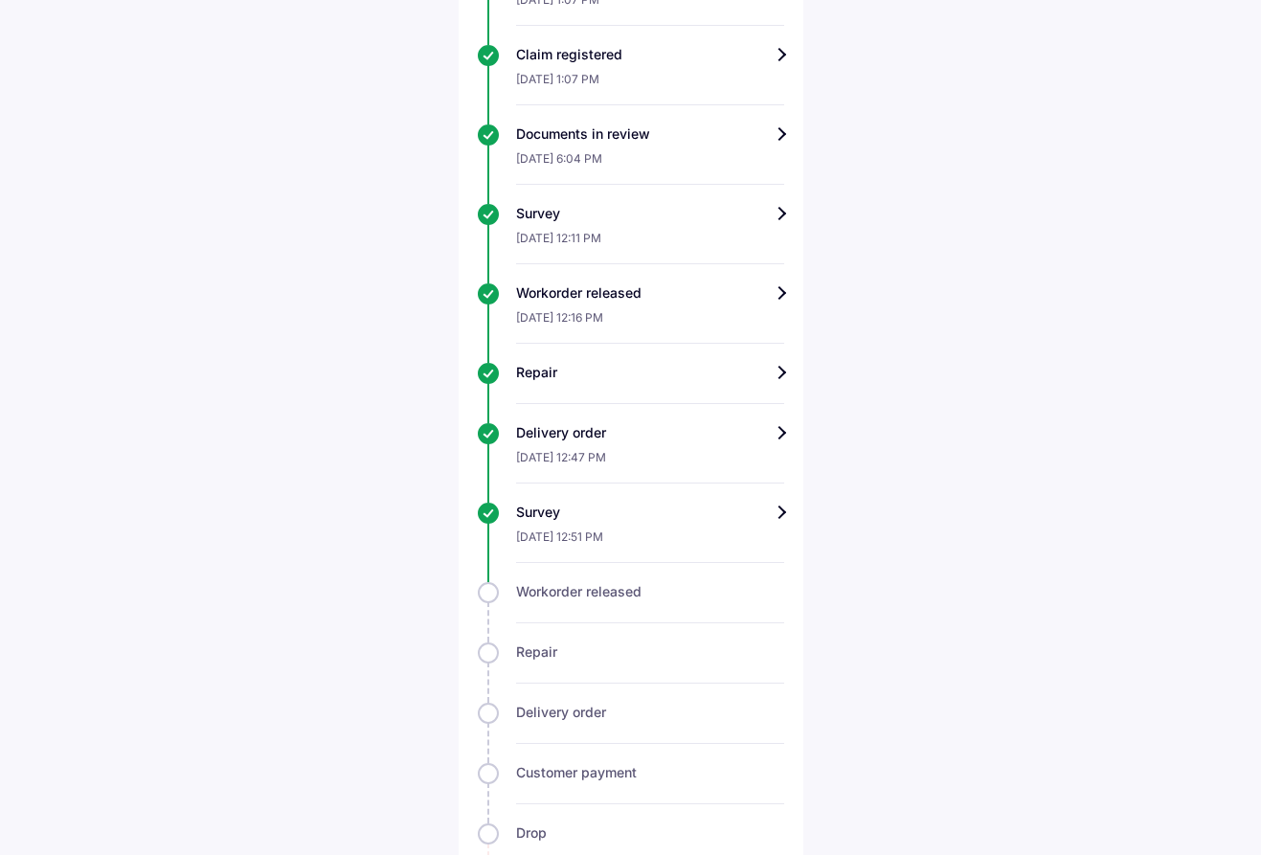
scroll to position [790, 0]
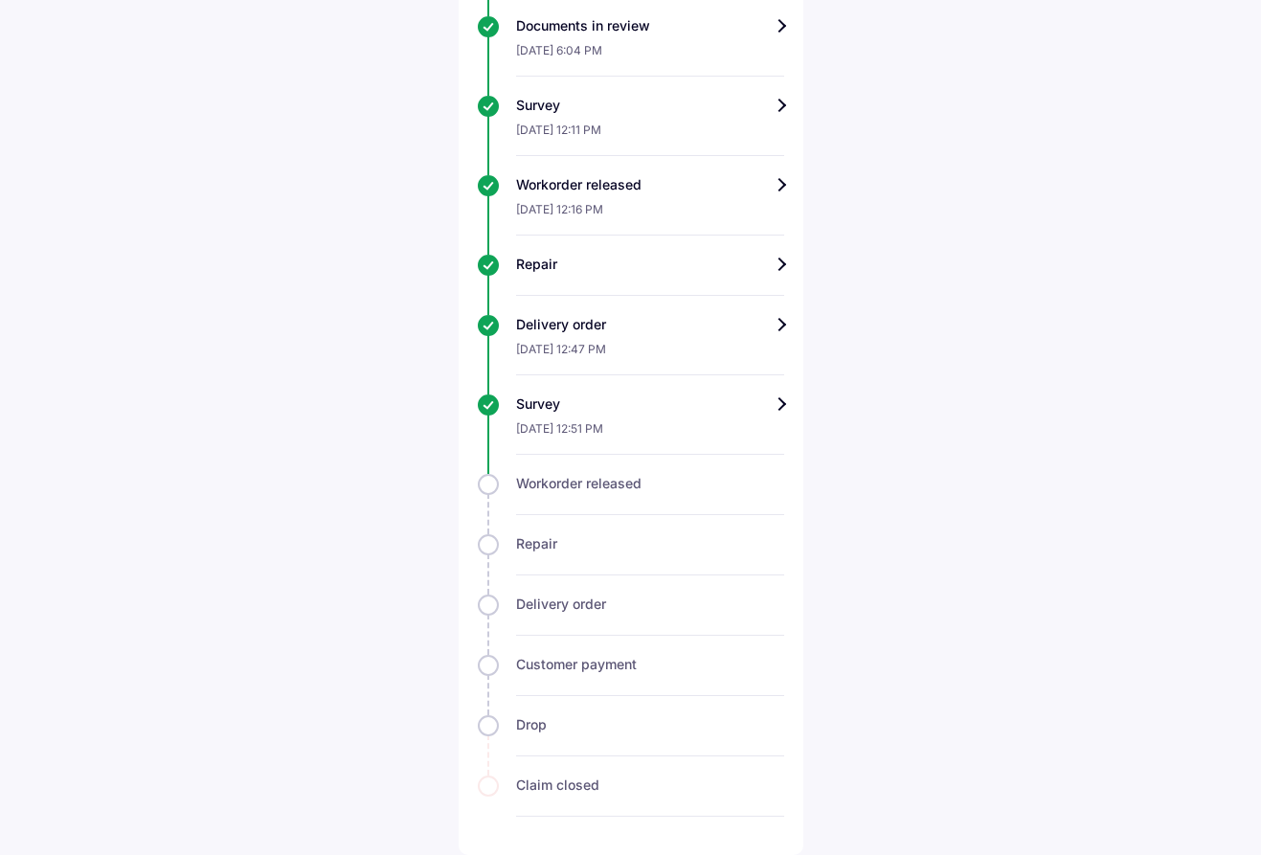
click at [769, 413] on div "Survey" at bounding box center [650, 404] width 268 height 19
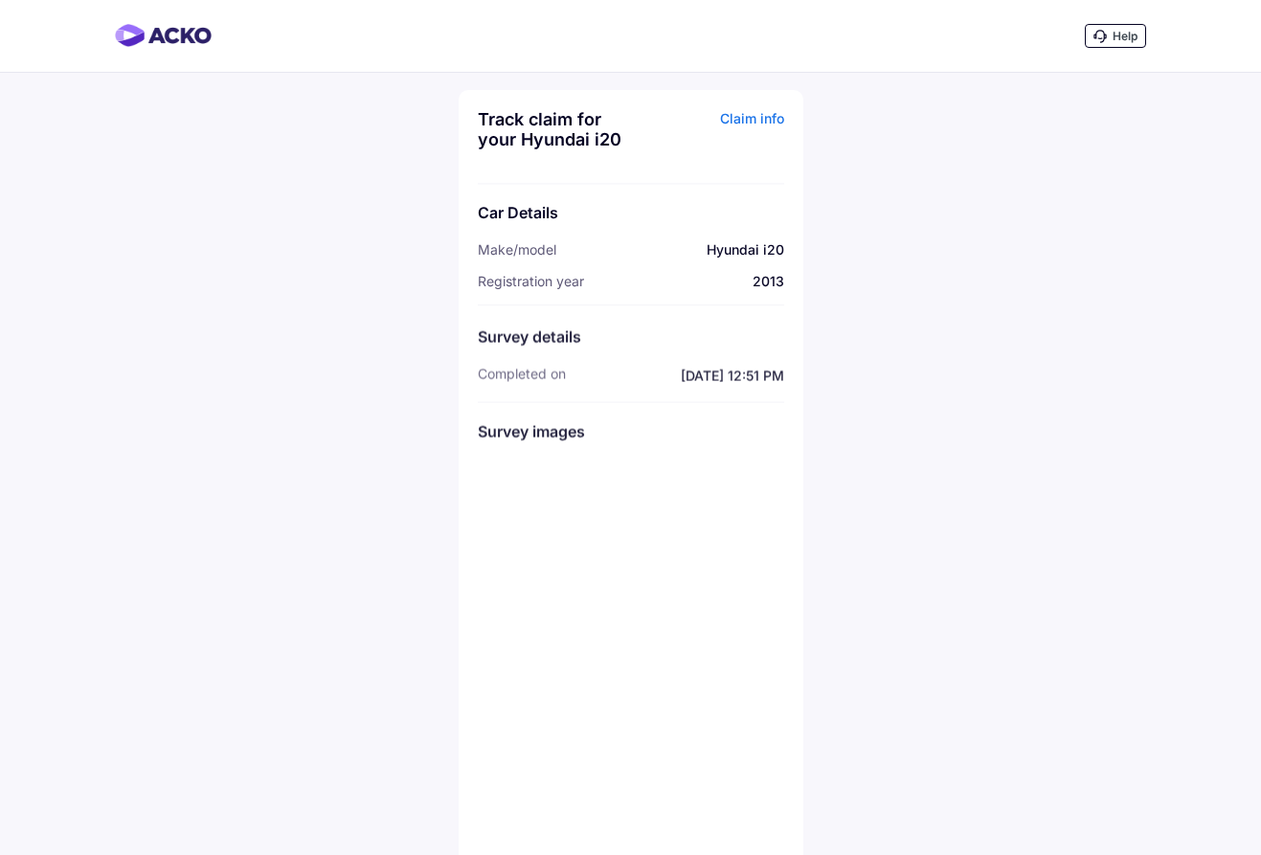
click at [543, 514] on img at bounding box center [526, 506] width 96 height 96
